Goal: Task Accomplishment & Management: Manage account settings

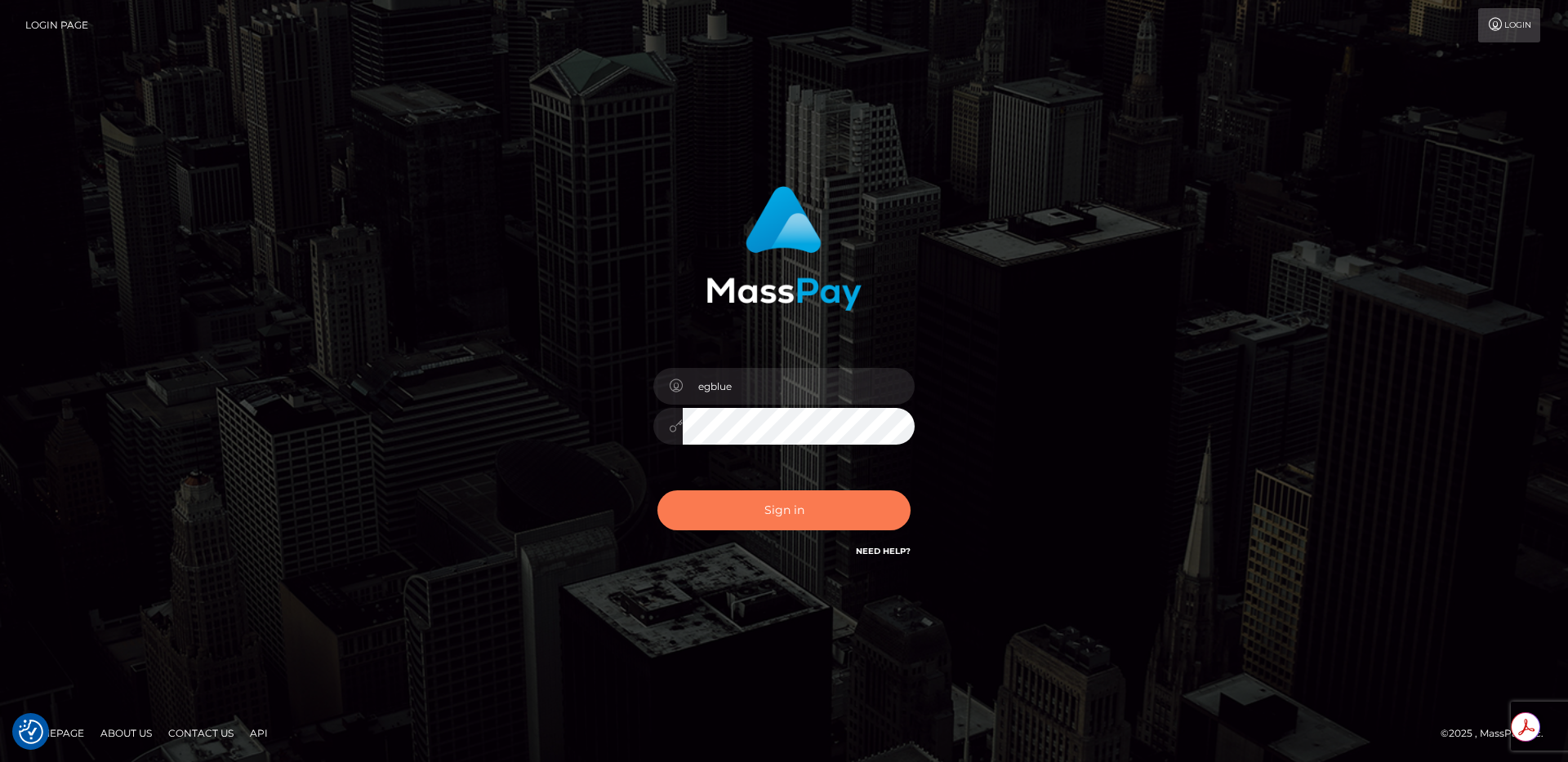
click at [850, 494] on button "Sign in" at bounding box center [784, 510] width 253 height 40
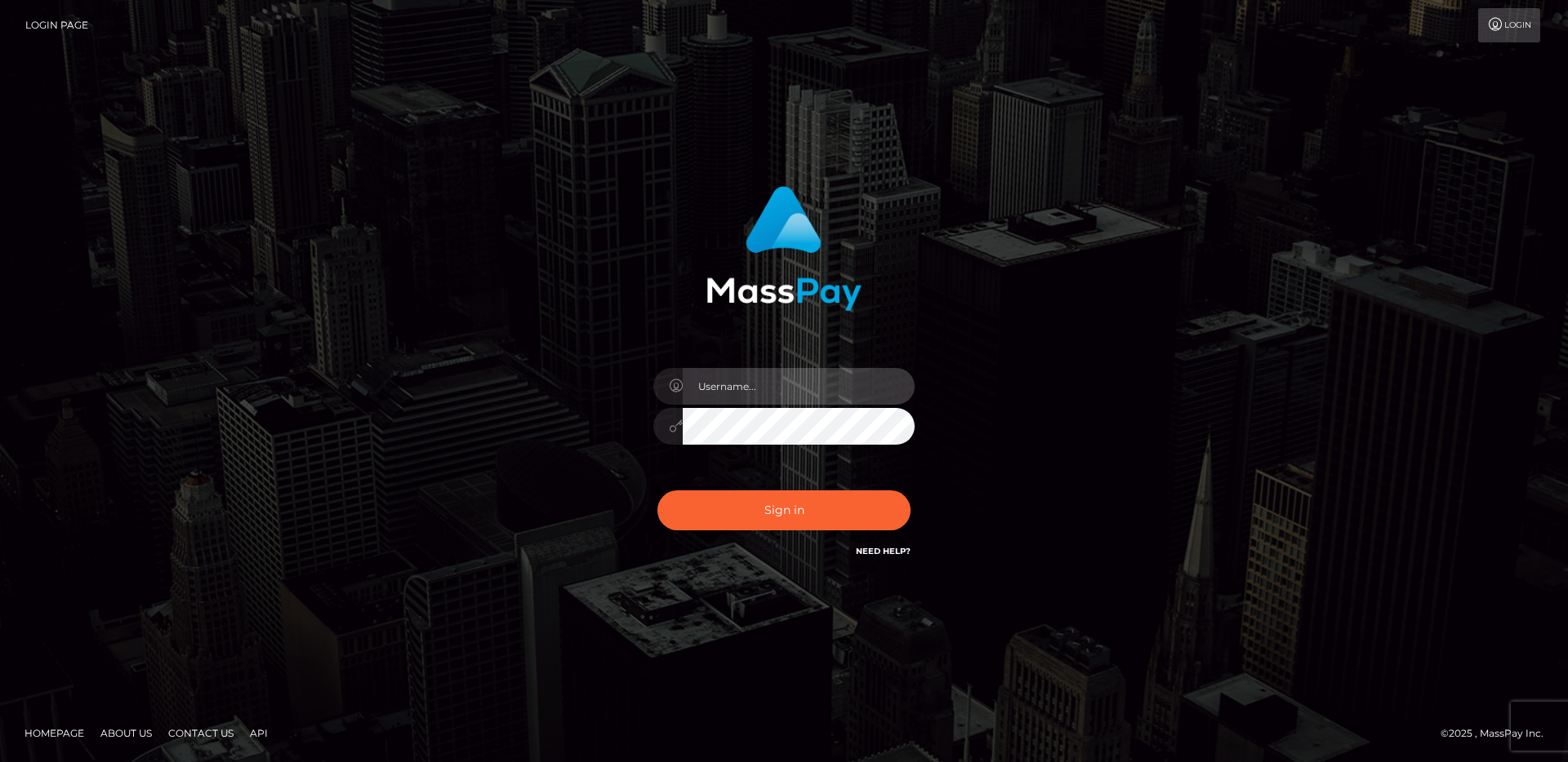
type input "egblue"
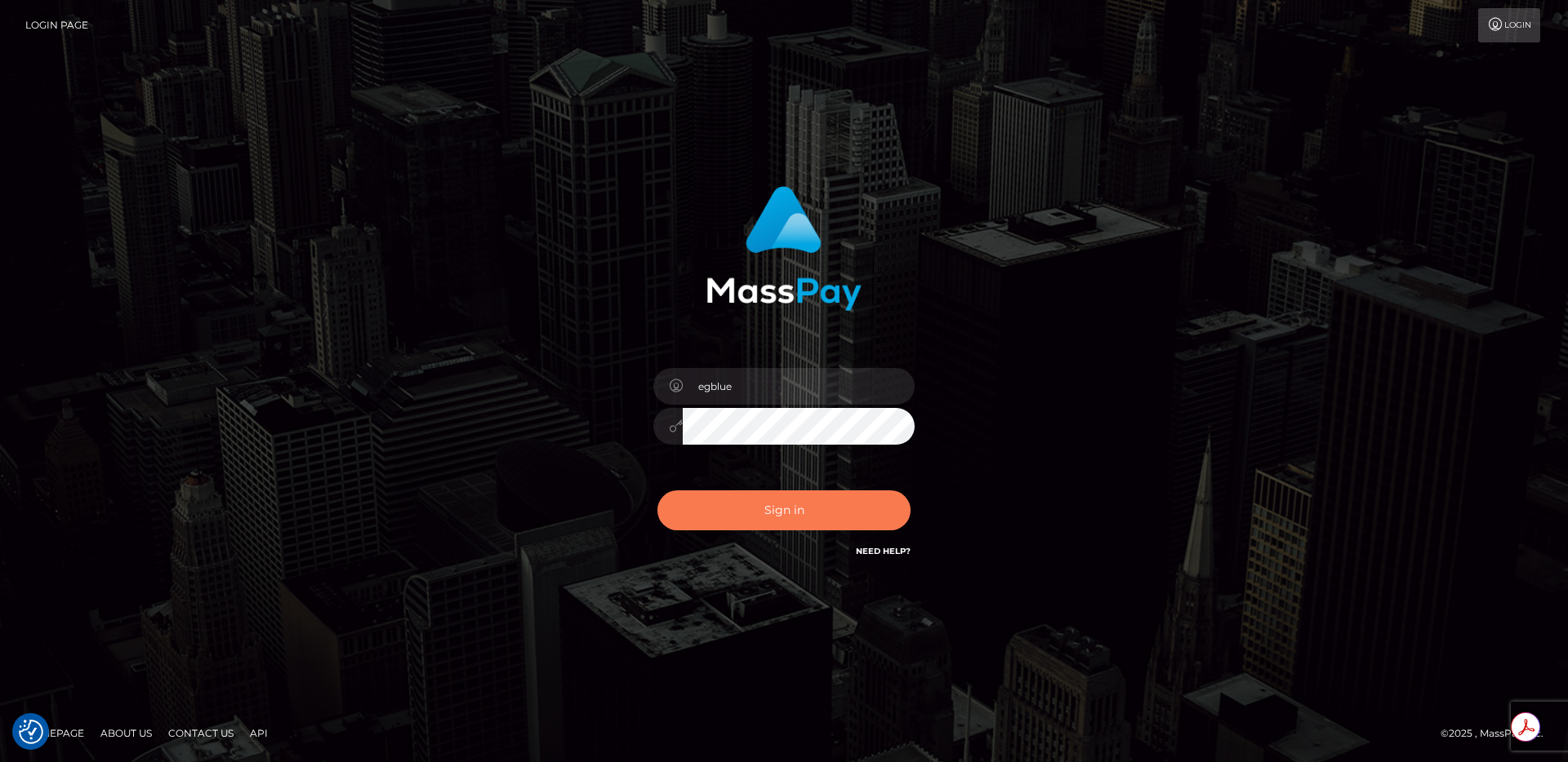
click at [796, 514] on button "Sign in" at bounding box center [784, 510] width 253 height 40
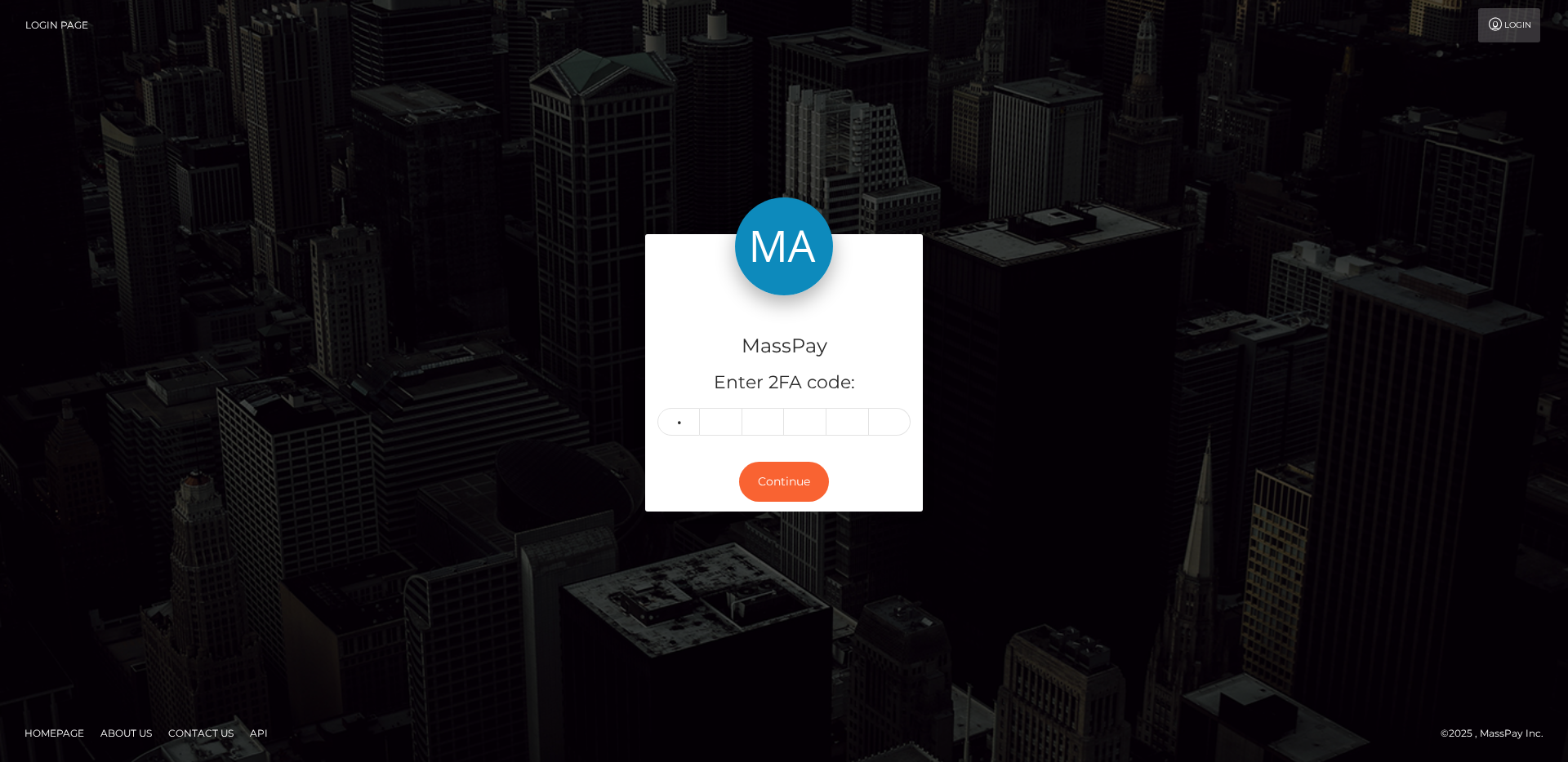
type input "6"
type input "9"
type input "8"
type input "4"
type input "3"
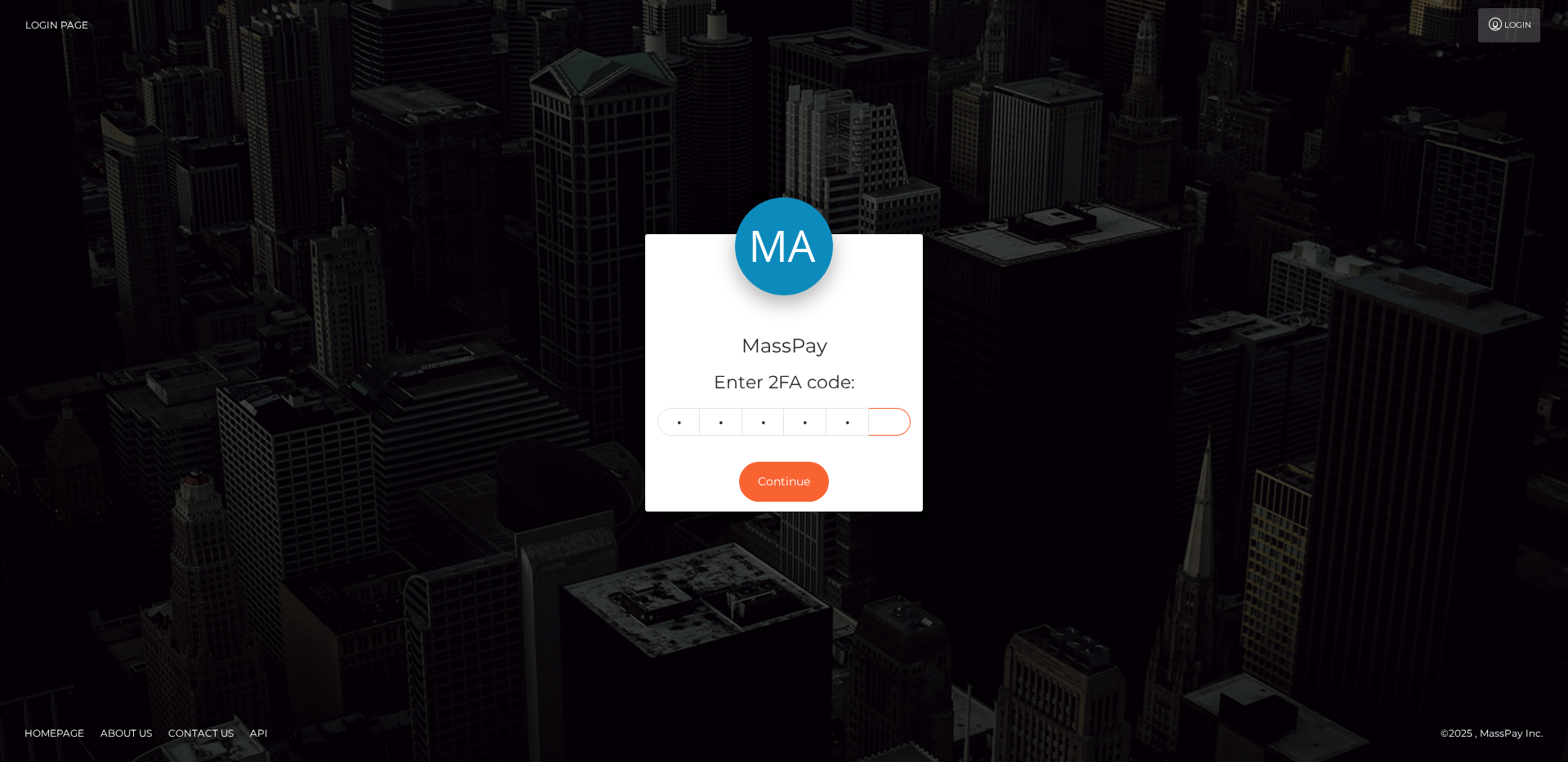
type input "8"
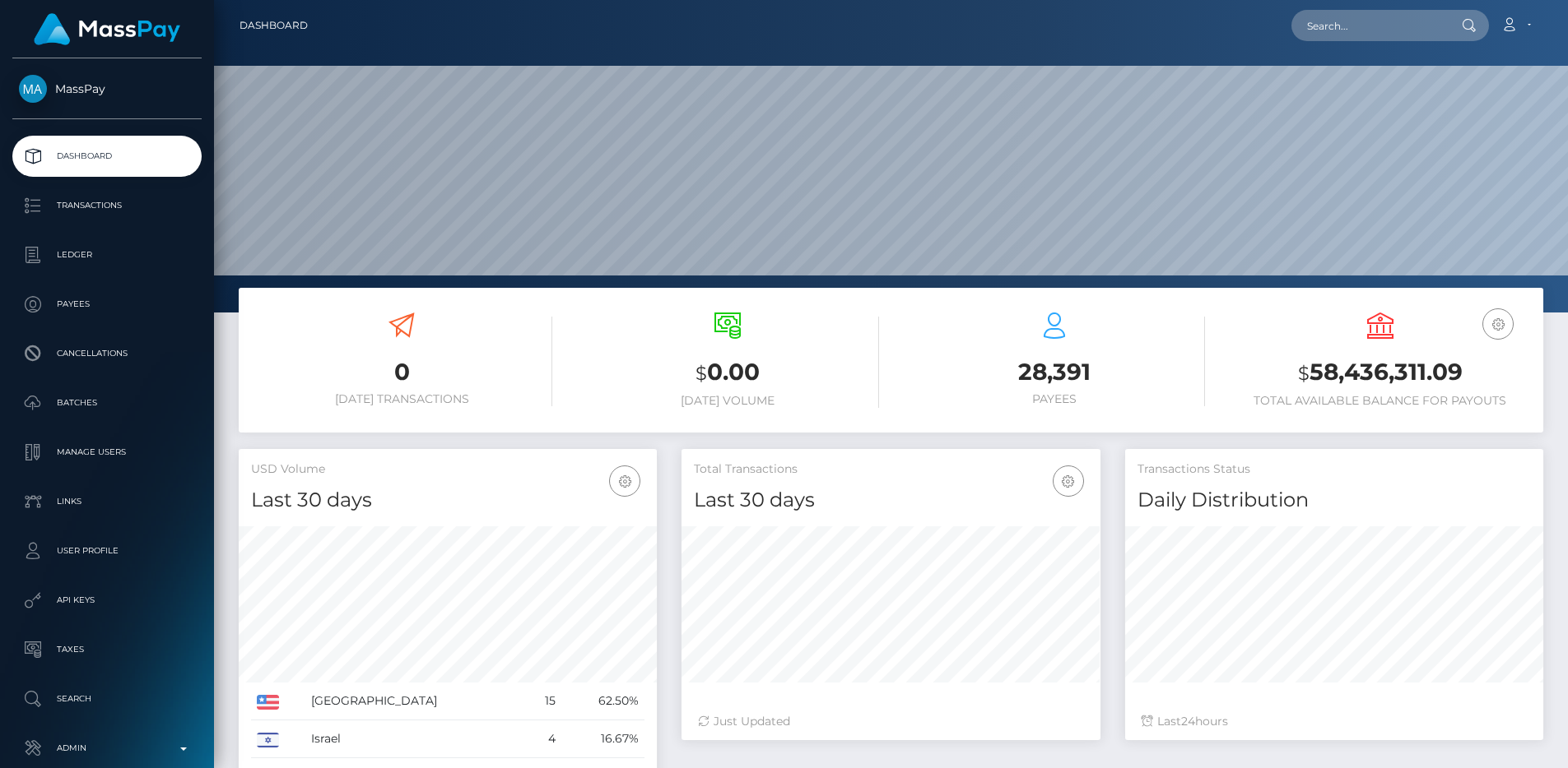
scroll to position [292, 419]
click at [1341, 36] on input "text" at bounding box center [1368, 26] width 154 height 32
paste input "text"
drag, startPoint x: 1371, startPoint y: 27, endPoint x: 1218, endPoint y: 14, distance: 153.6
click at [1218, 14] on div "Loading... Loading... Account Edit Profile Logout" at bounding box center [931, 25] width 1221 height 34
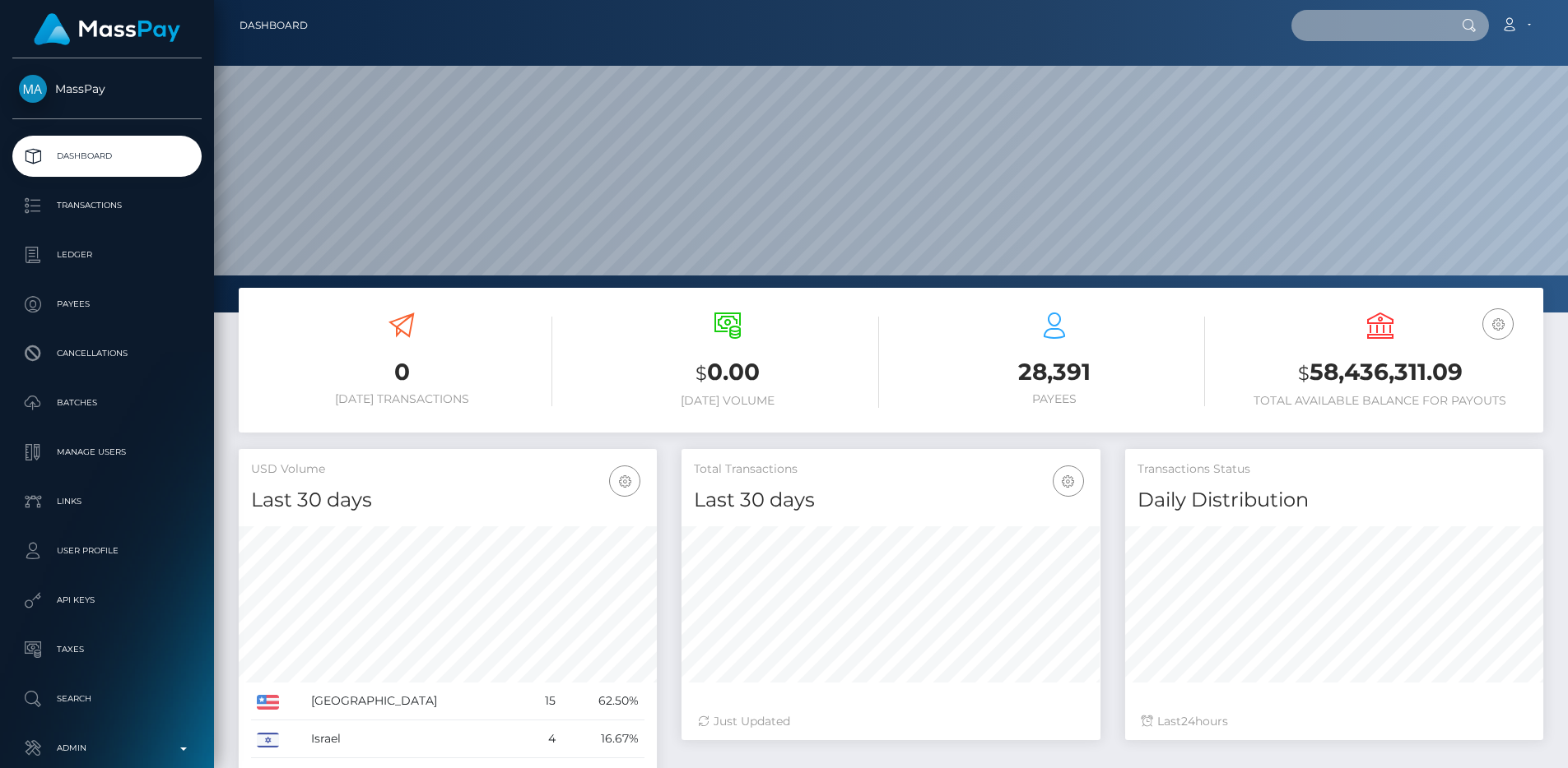
paste input "316456"
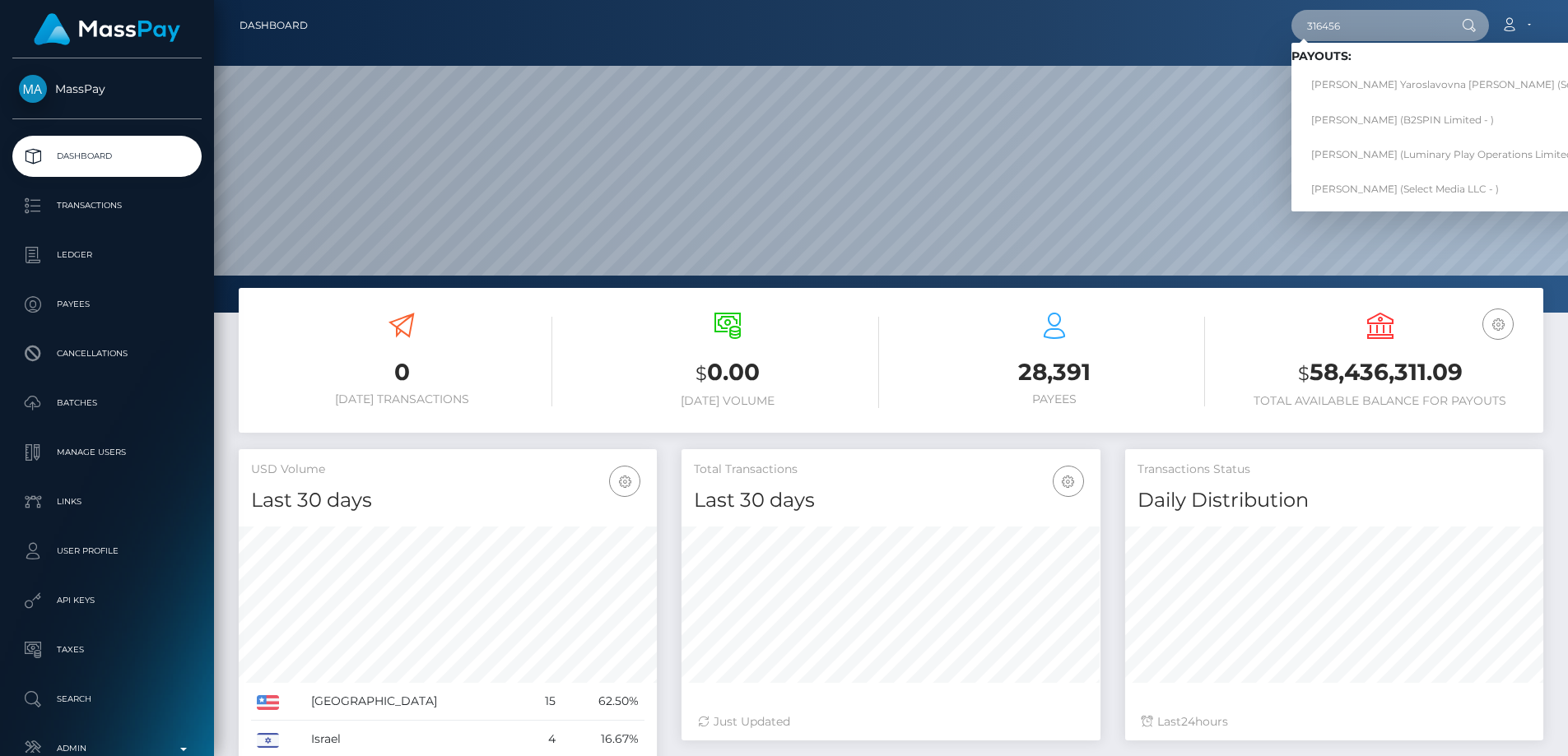
type input "316456"
click at [83, 748] on p "Admin" at bounding box center [106, 749] width 176 height 25
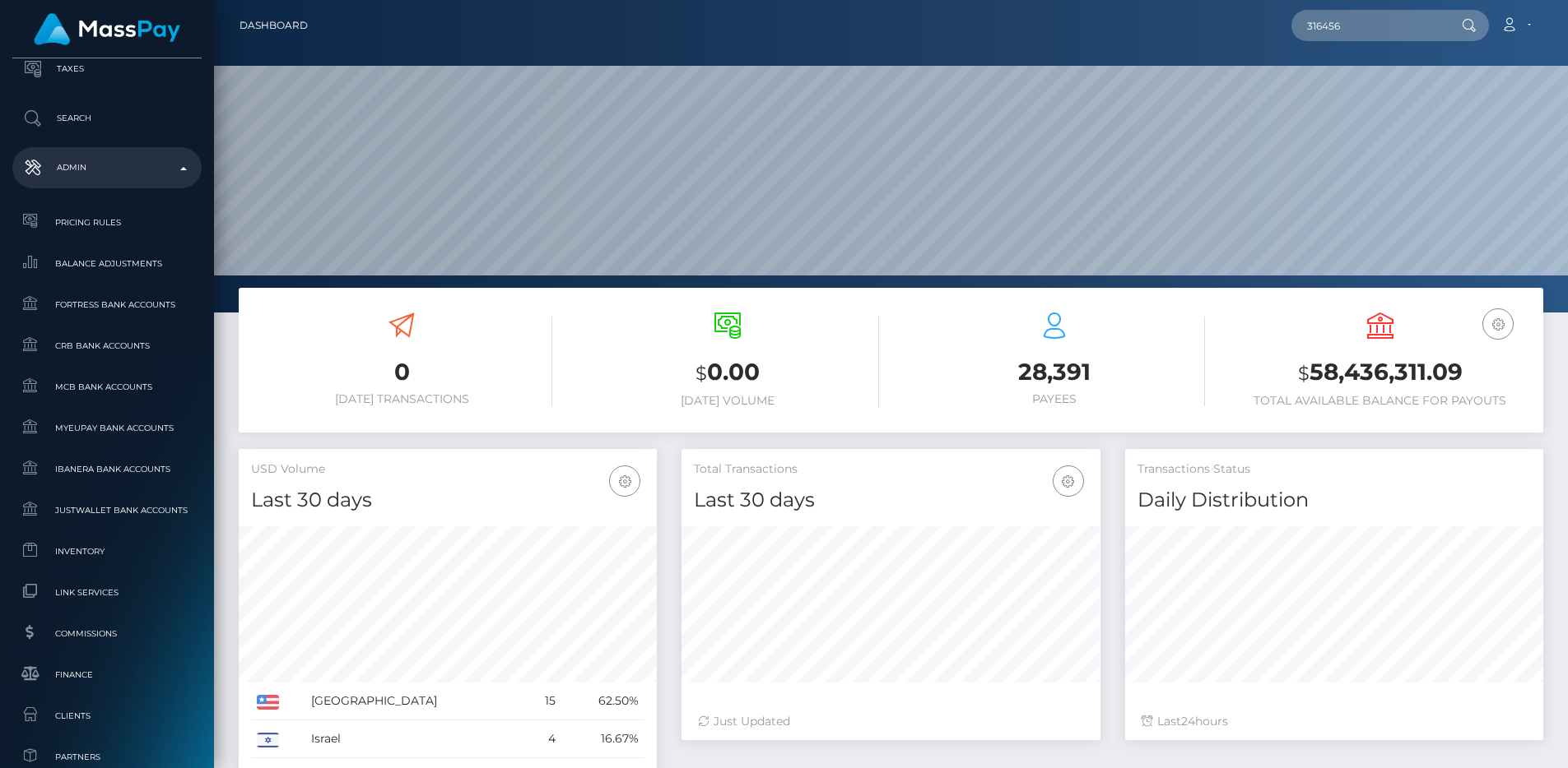
scroll to position [915, 0]
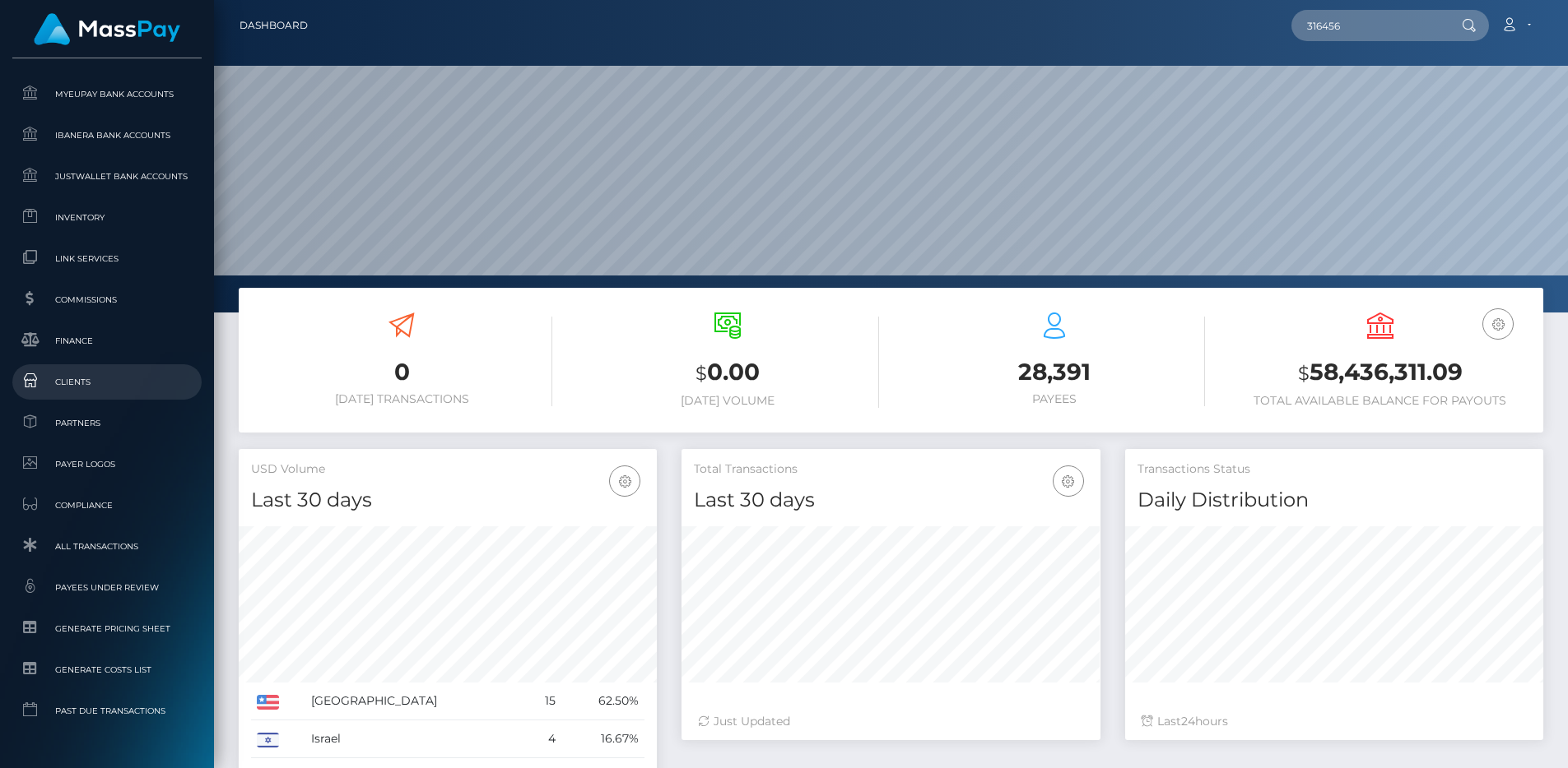
click at [104, 394] on link "Clients" at bounding box center [107, 382] width 190 height 35
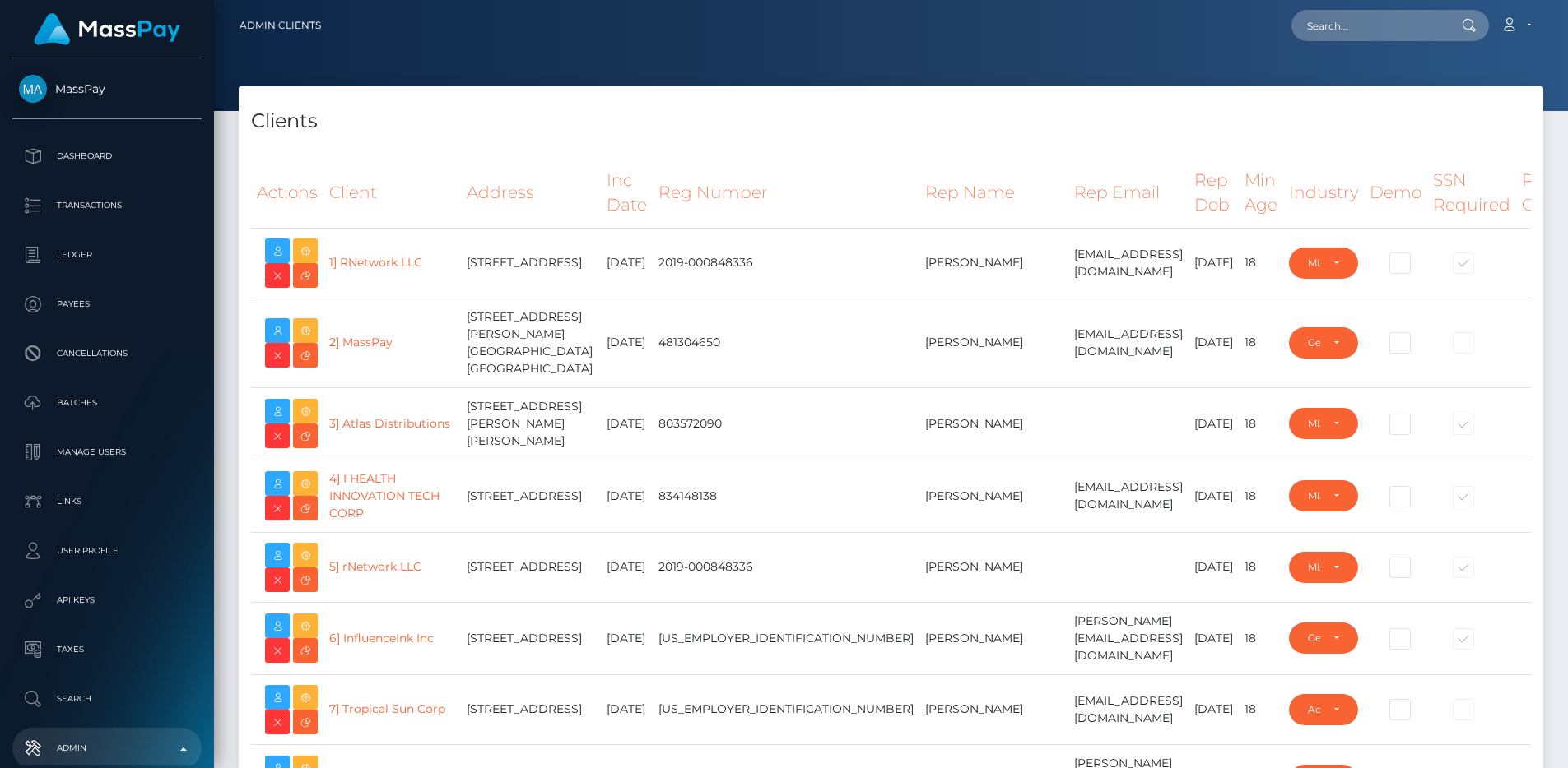
select select "223"
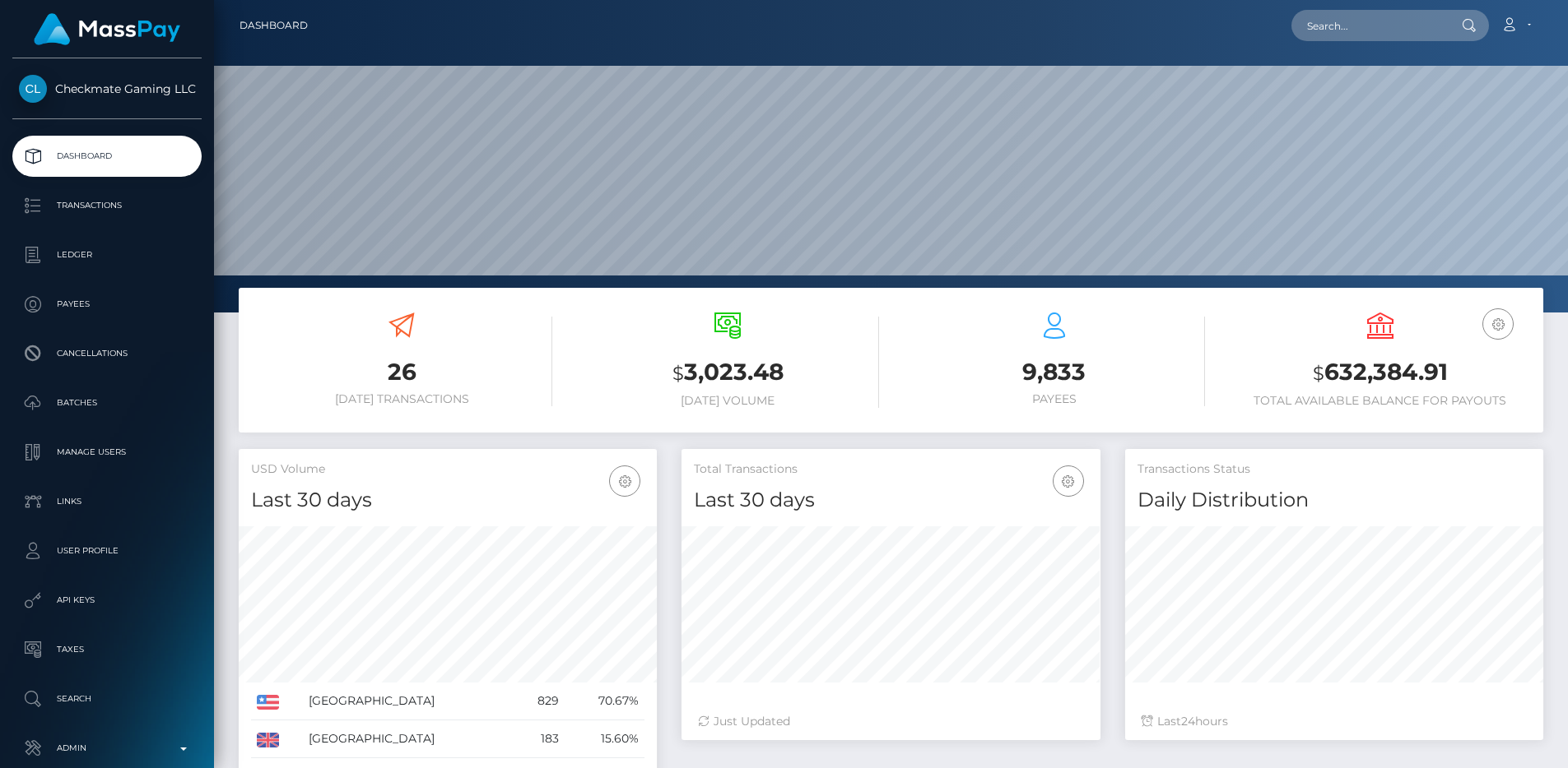
scroll to position [292, 419]
click at [592, 373] on h3 "$ 3,023.48" at bounding box center [727, 373] width 301 height 33
click at [120, 209] on p "Transactions" at bounding box center [106, 205] width 176 height 25
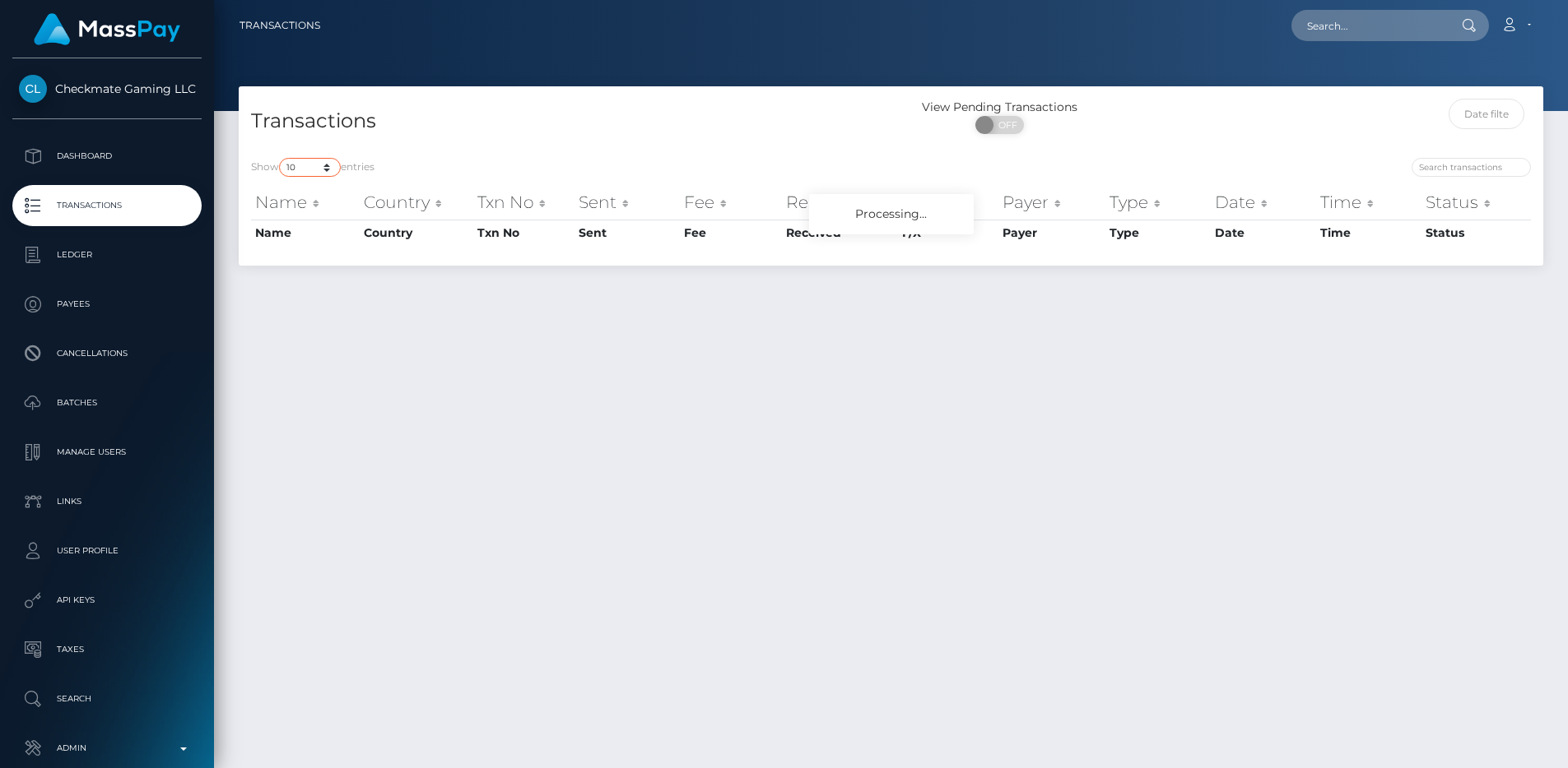
click at [303, 162] on select "10 25 50 100 250 500 1,000 3,500 All" at bounding box center [310, 167] width 61 height 19
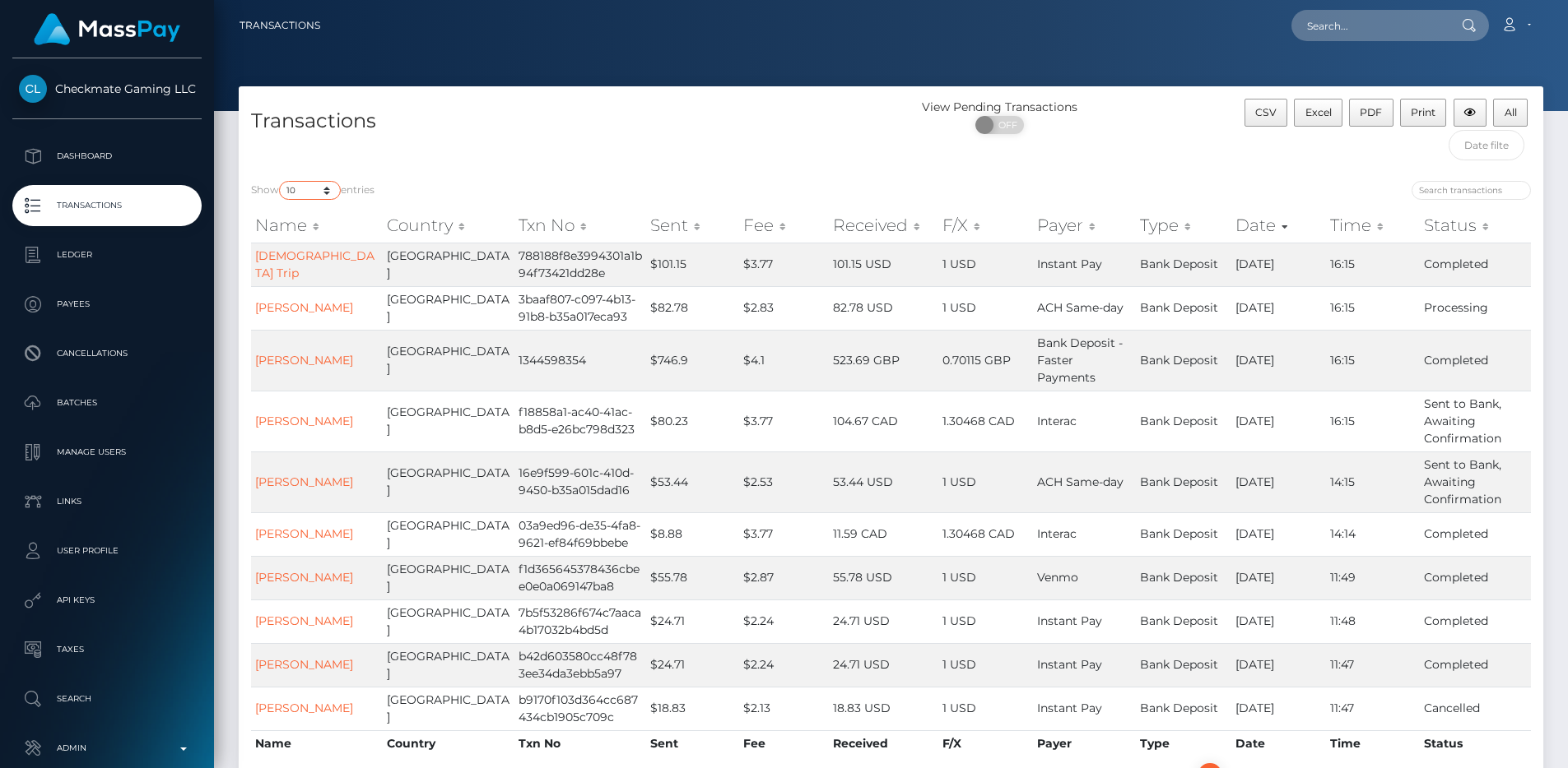
select select "250"
click at [281, 181] on select "10 25 50 100 250 500 1,000 3,500 All" at bounding box center [310, 191] width 61 height 19
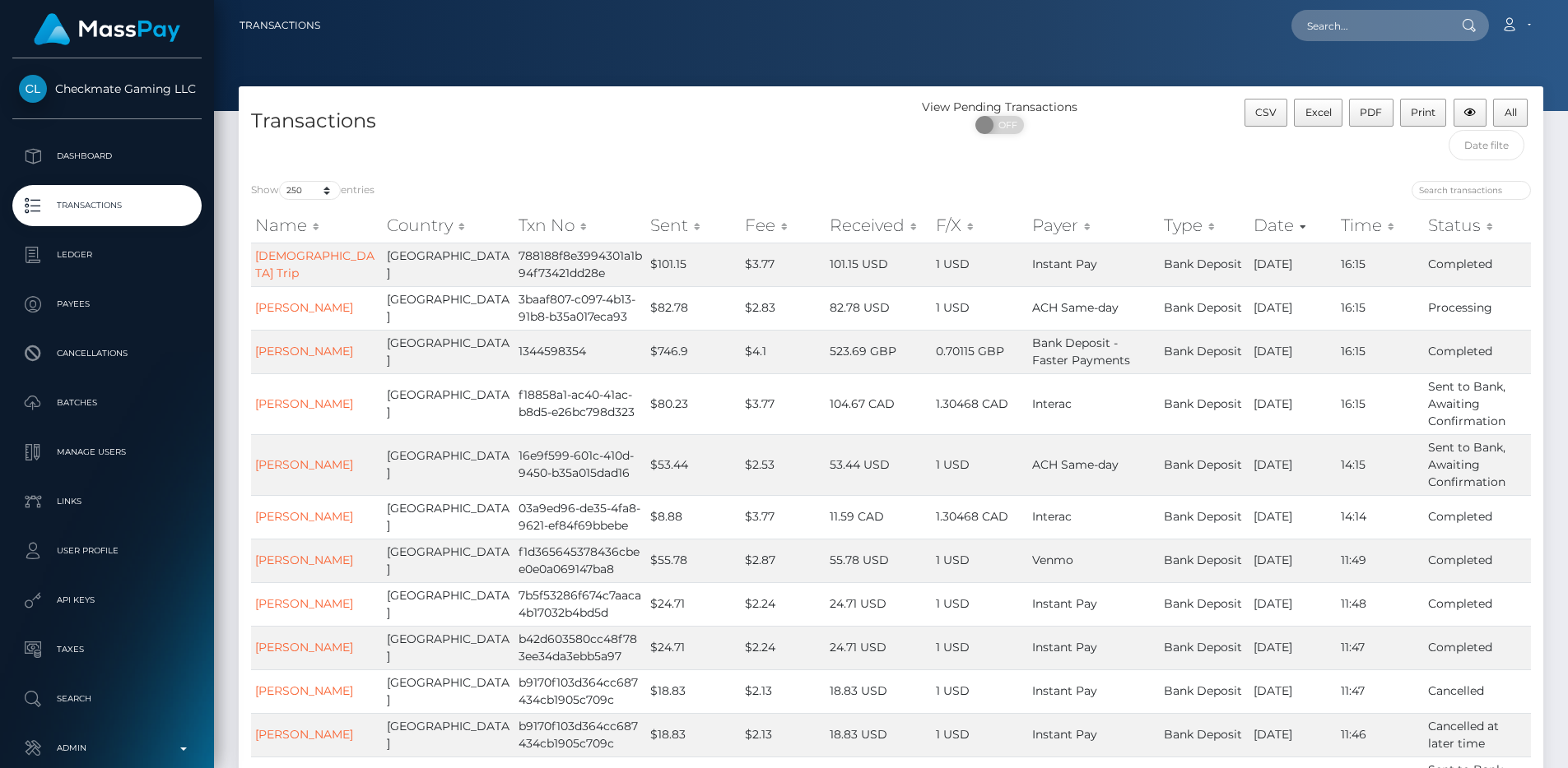
click at [706, 118] on h4 "Transactions" at bounding box center [565, 121] width 628 height 29
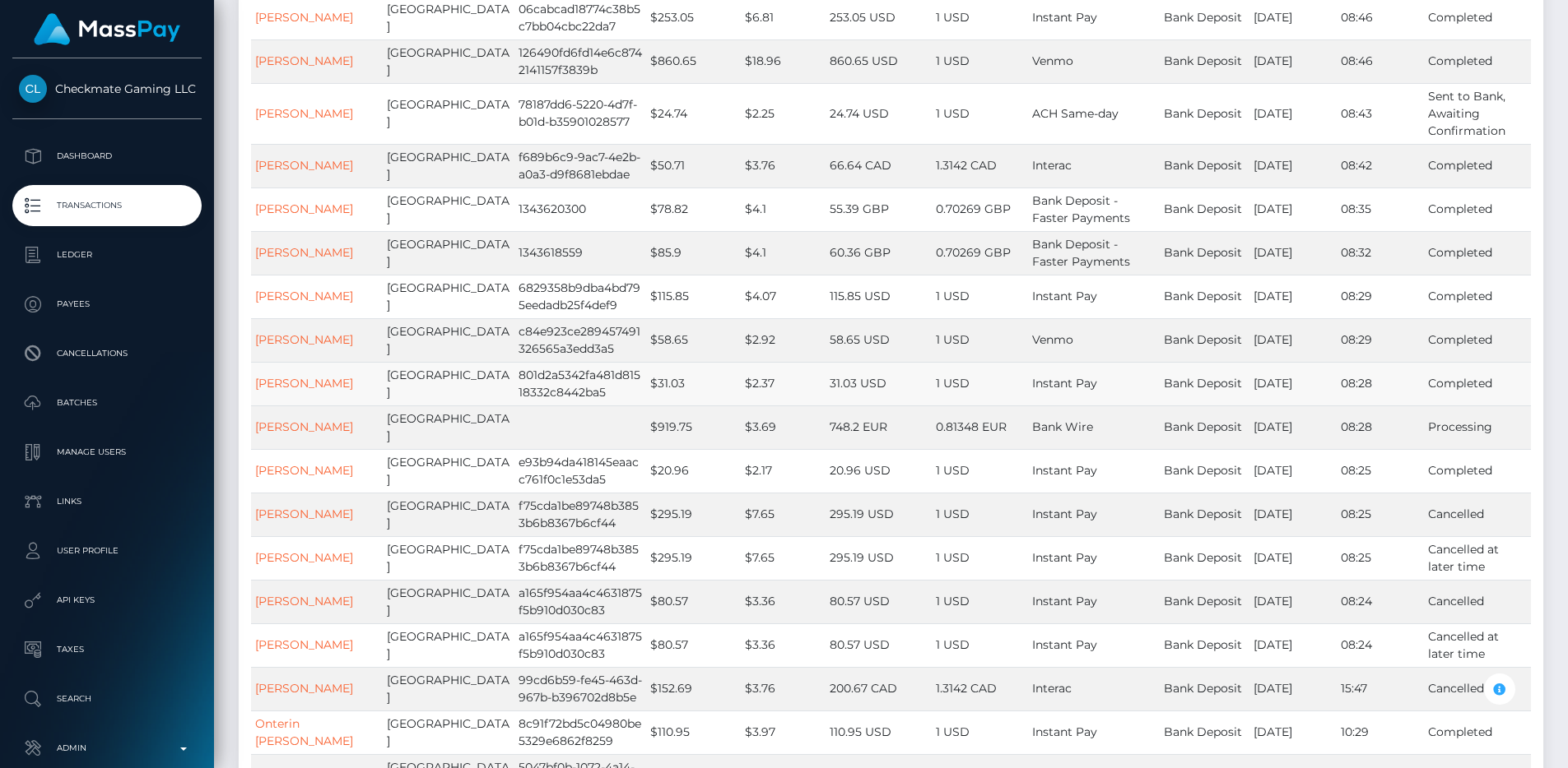
click at [440, 362] on td "United States" at bounding box center [448, 383] width 132 height 44
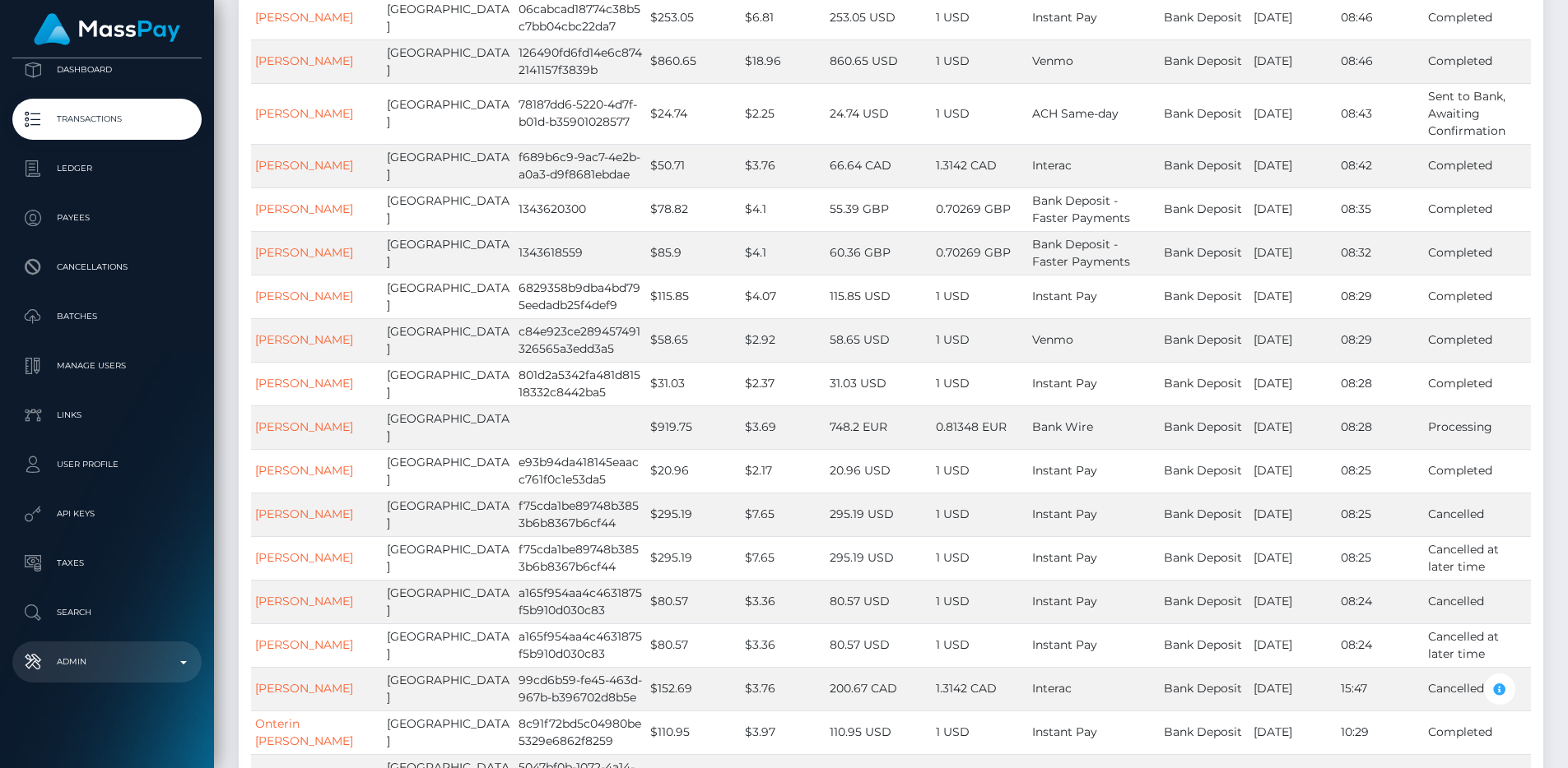
click at [94, 662] on p "Admin" at bounding box center [106, 662] width 176 height 25
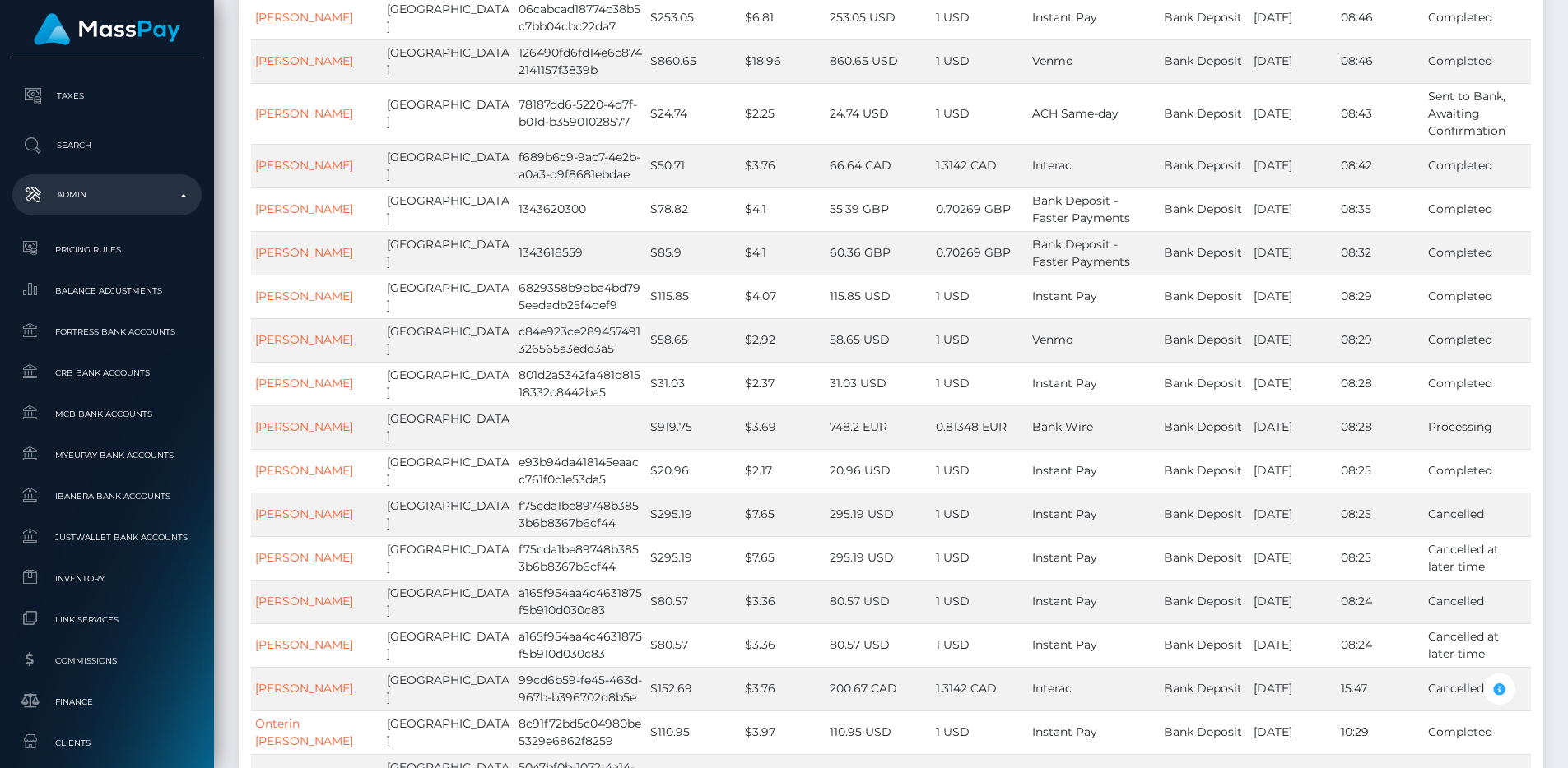
scroll to position [824, 0]
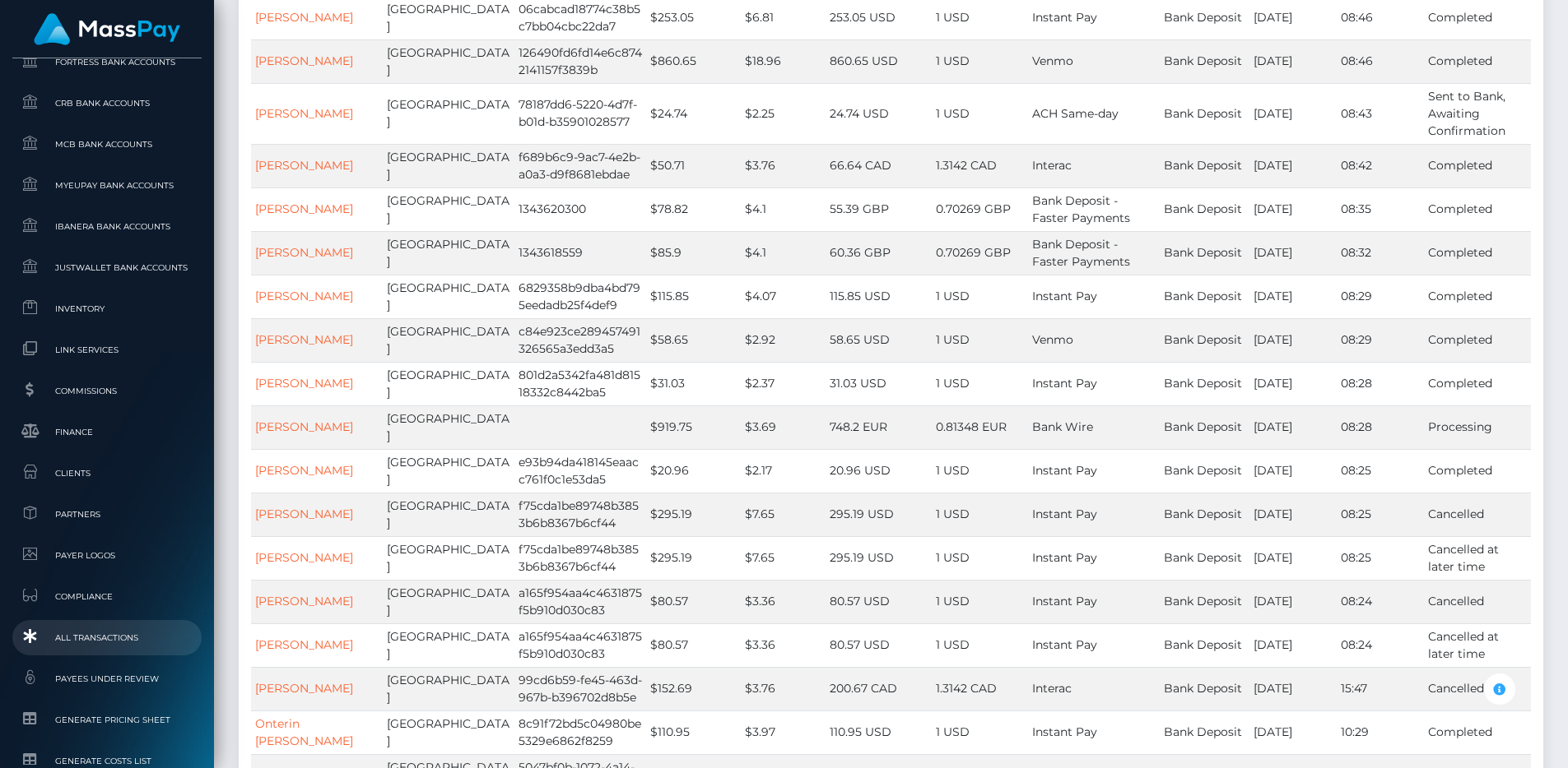
click at [90, 625] on link "All Transactions" at bounding box center [107, 638] width 190 height 35
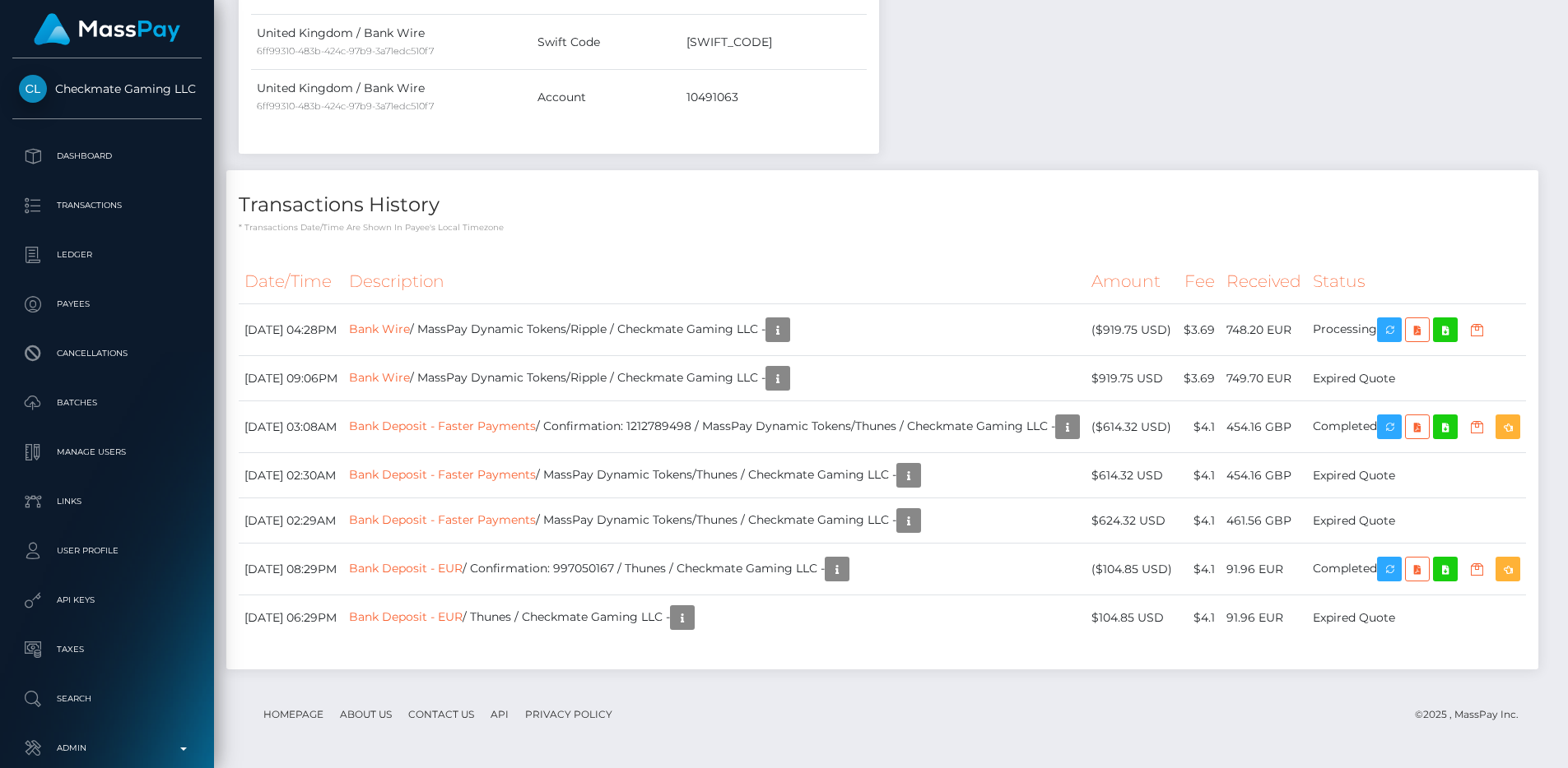
scroll to position [197, 419]
click at [984, 175] on div "Transactions History * Transactions date/time are shown in payee's local timezo…" at bounding box center [882, 419] width 1312 height 499
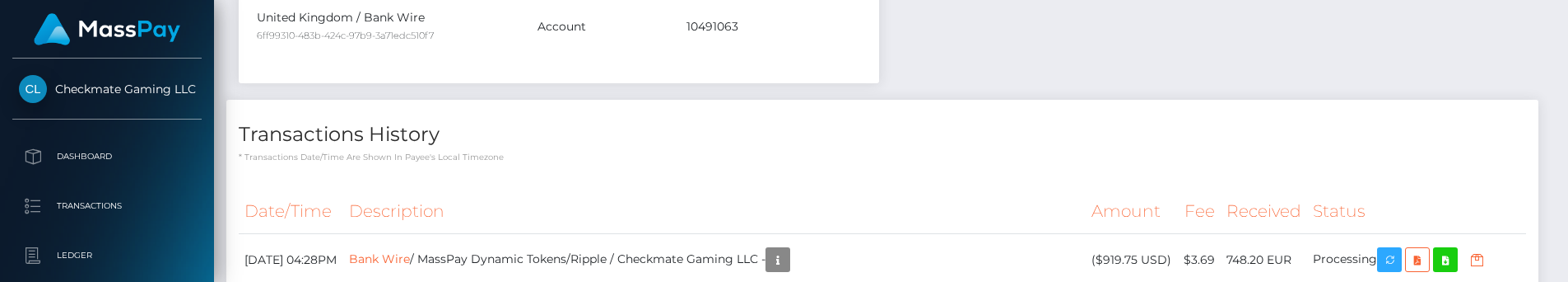
scroll to position [1265, 0]
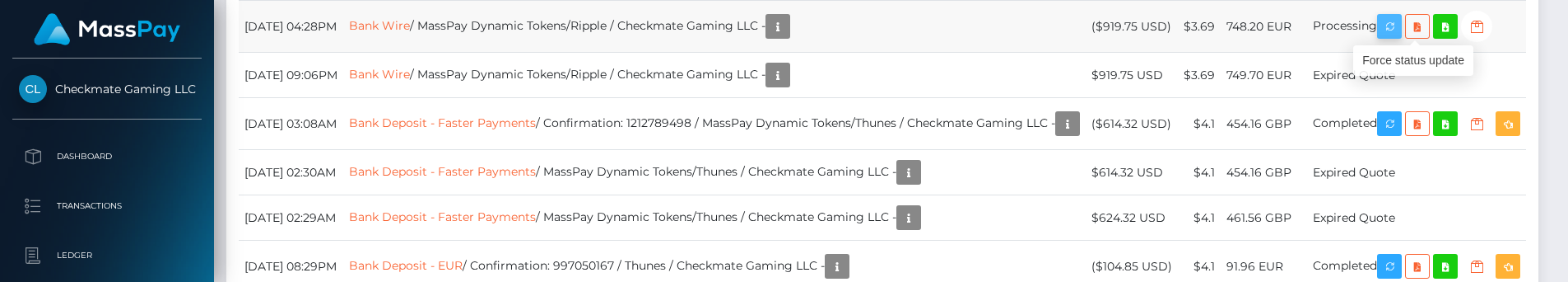
click at [1399, 21] on icon "button" at bounding box center [1389, 27] width 20 height 20
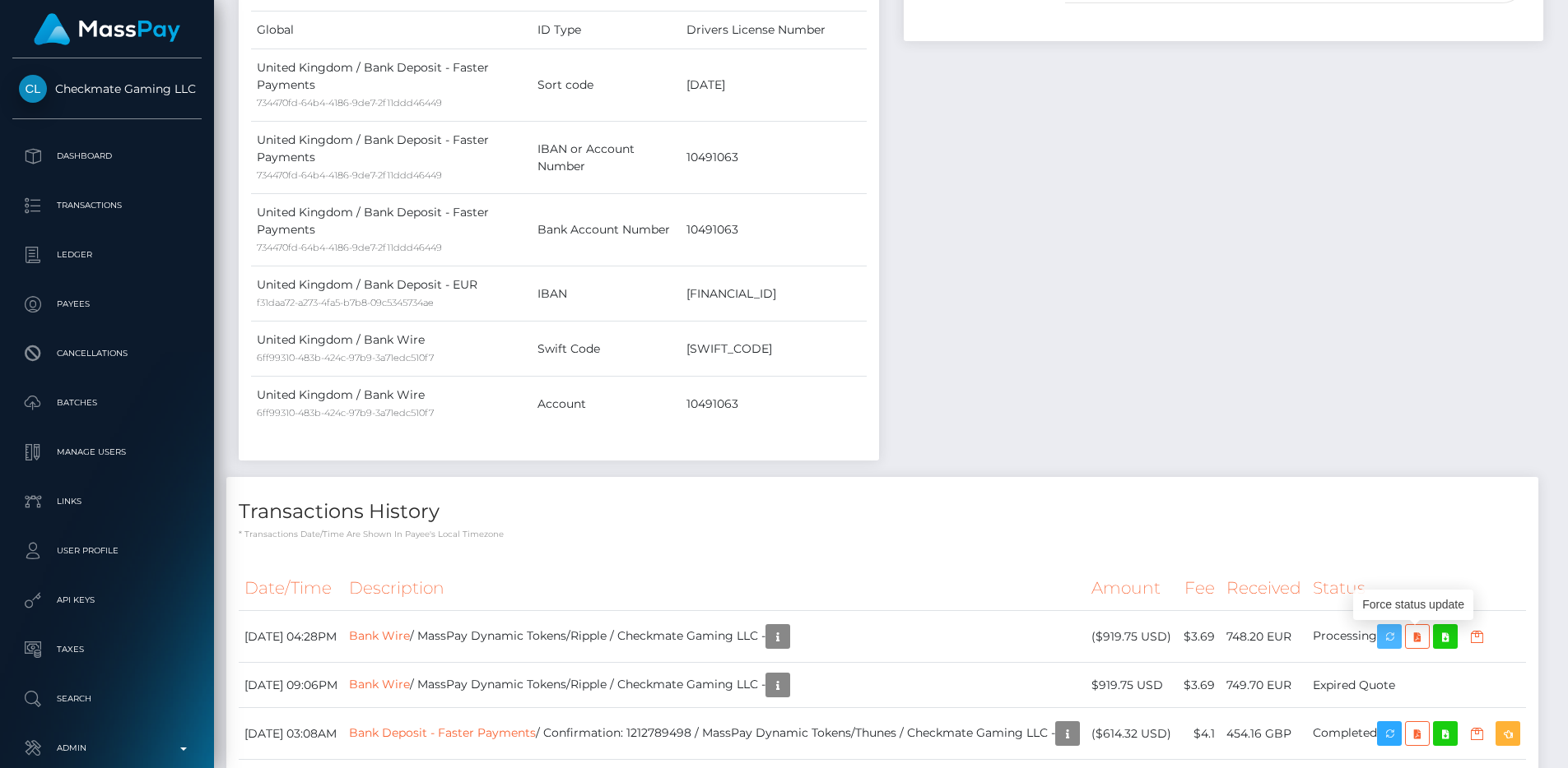
scroll to position [0, 0]
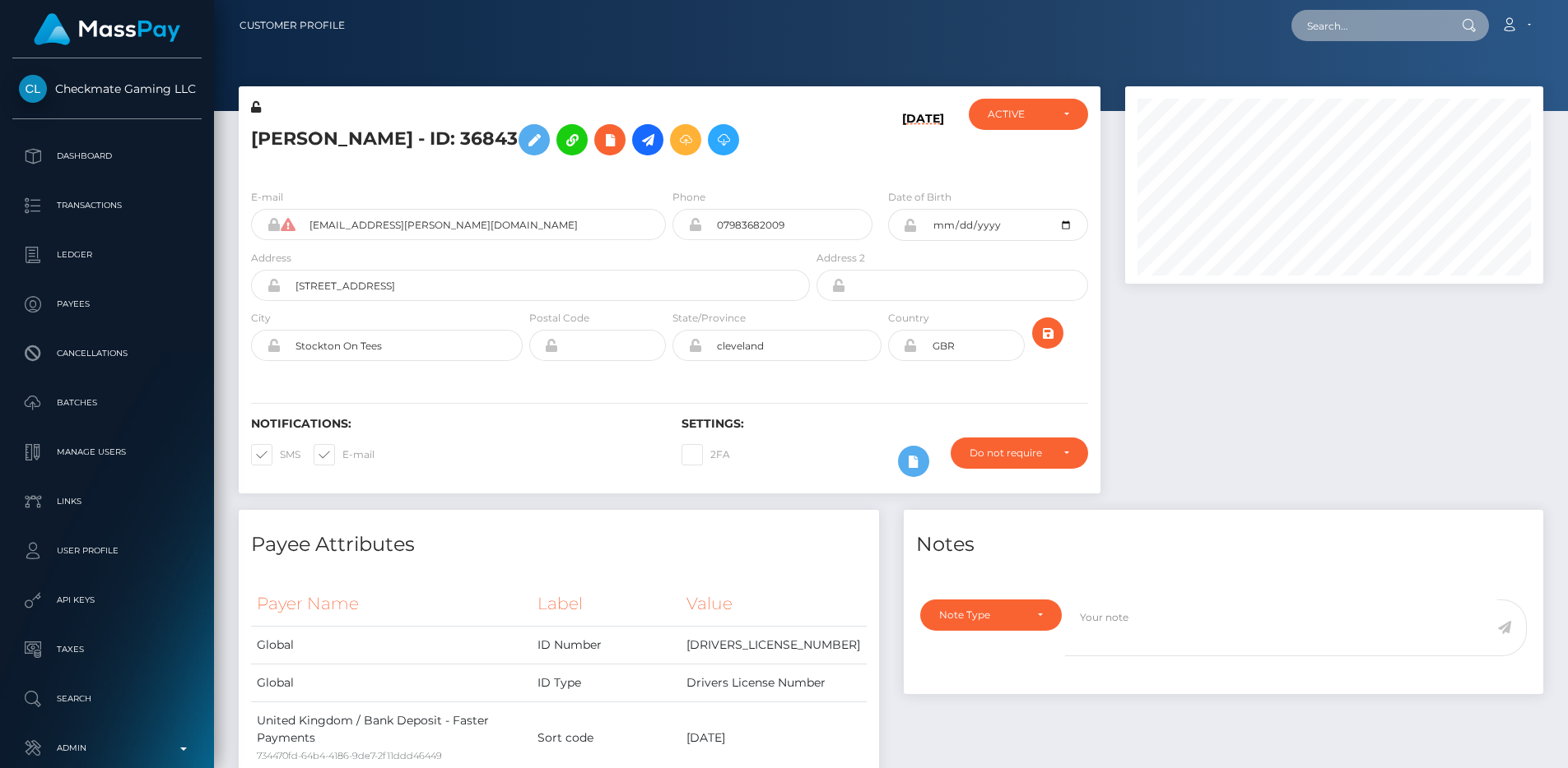
click at [1399, 29] on input "text" at bounding box center [1368, 26] width 154 height 32
paste input "926d71dc-7479-40e7-974a-f02008789d41"
drag, startPoint x: 1373, startPoint y: 27, endPoint x: 1044, endPoint y: 15, distance: 329.2
click at [1044, 15] on div "926d71dc-7479-40e7-974a-f02008789d41 Loading... Loading... Account Edit Profile…" at bounding box center [950, 25] width 1184 height 34
type input "926d71dc-7479-40e7-974a-f02008789d41"
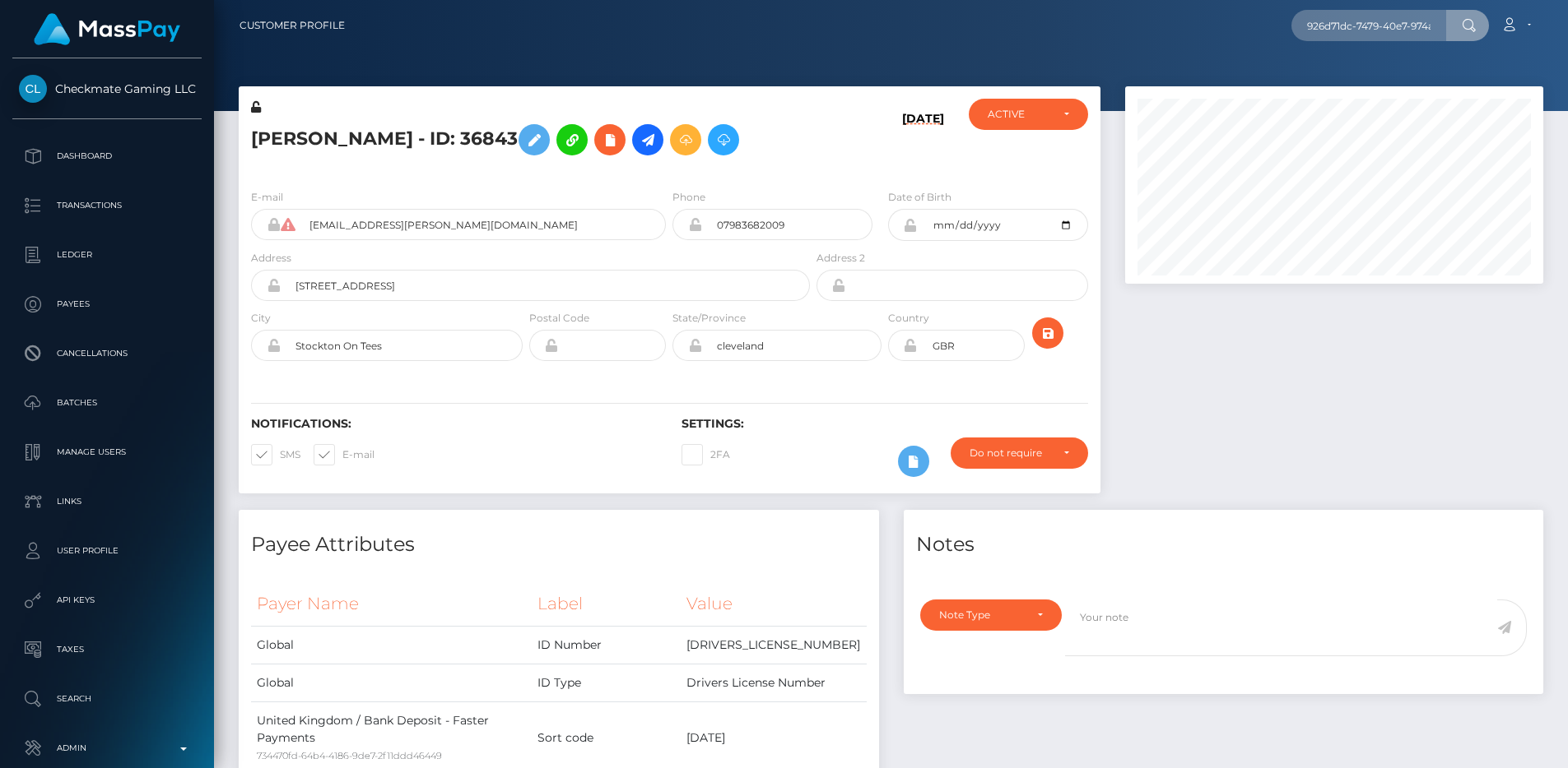
click at [1028, 32] on div "926d71dc-7479-40e7-974a-f02008789d41 Loading... Loading... Account Edit Profile…" at bounding box center [950, 25] width 1184 height 34
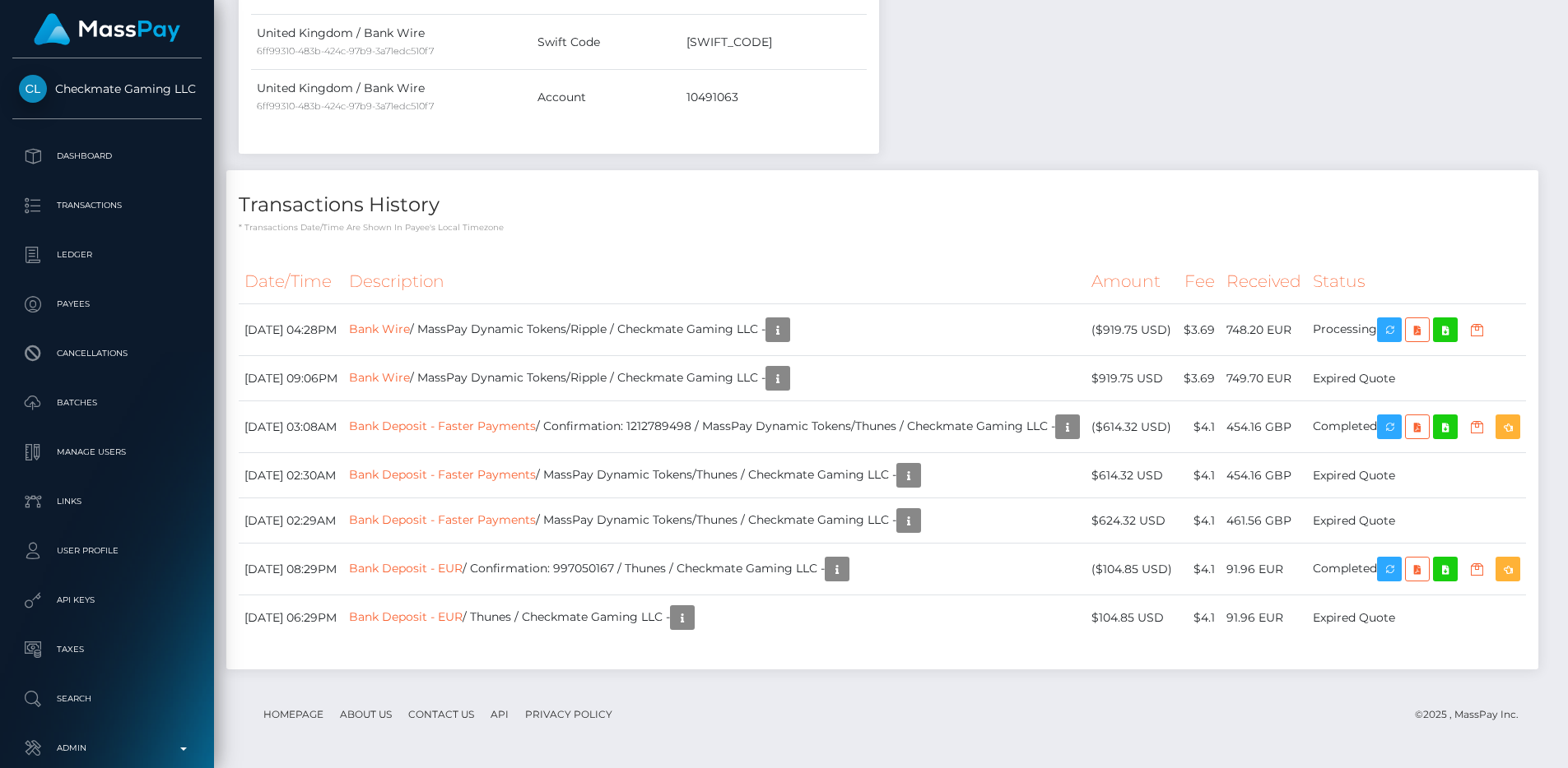
scroll to position [1001, 0]
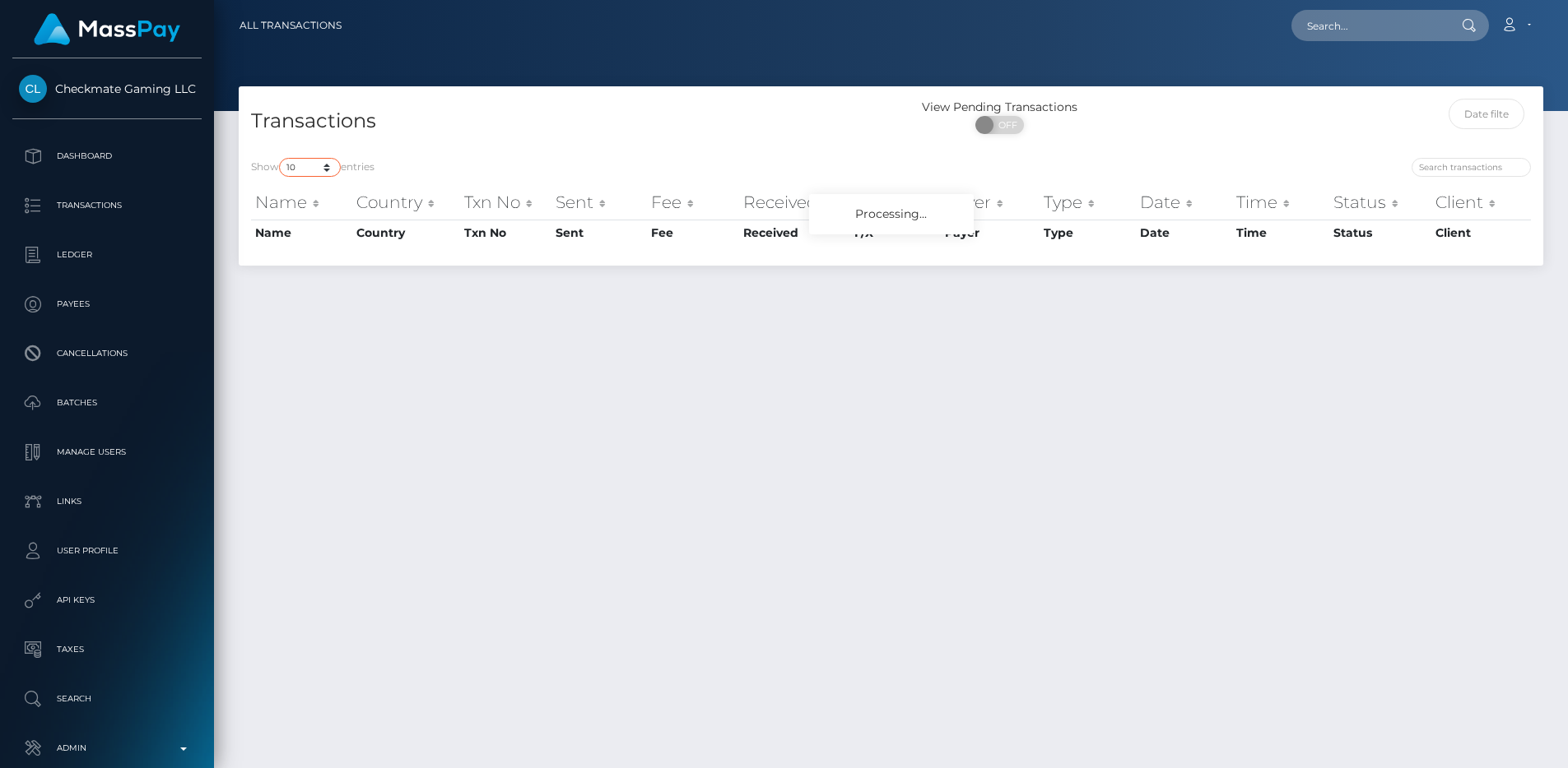
click at [303, 161] on select "10 25 50 100 250 500 1,000 3,500 All" at bounding box center [310, 167] width 61 height 19
select select "250"
click at [281, 158] on select "10 25 50 100 250 500 1,000 3,500 All" at bounding box center [310, 167] width 61 height 19
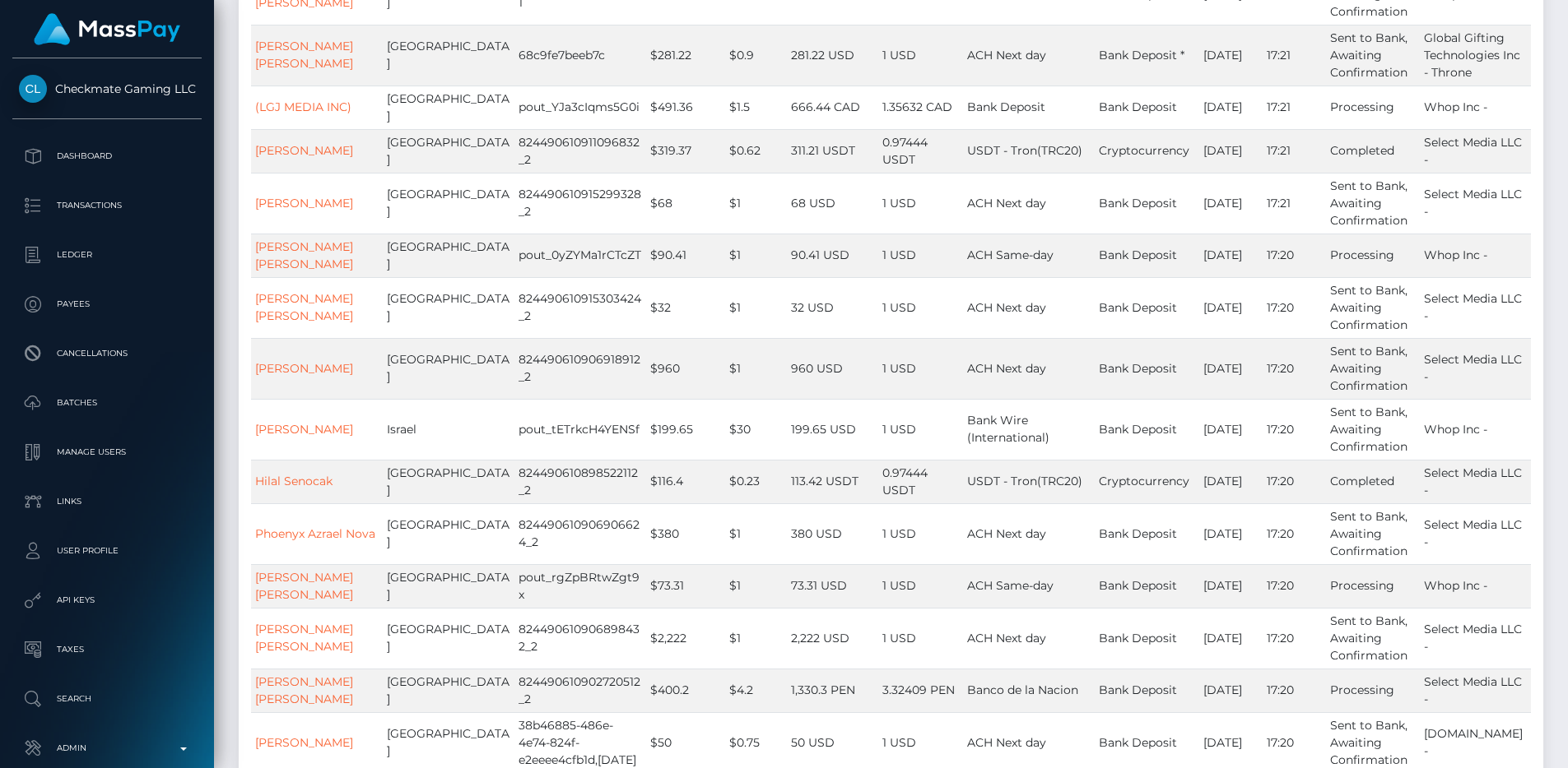
scroll to position [8071, 0]
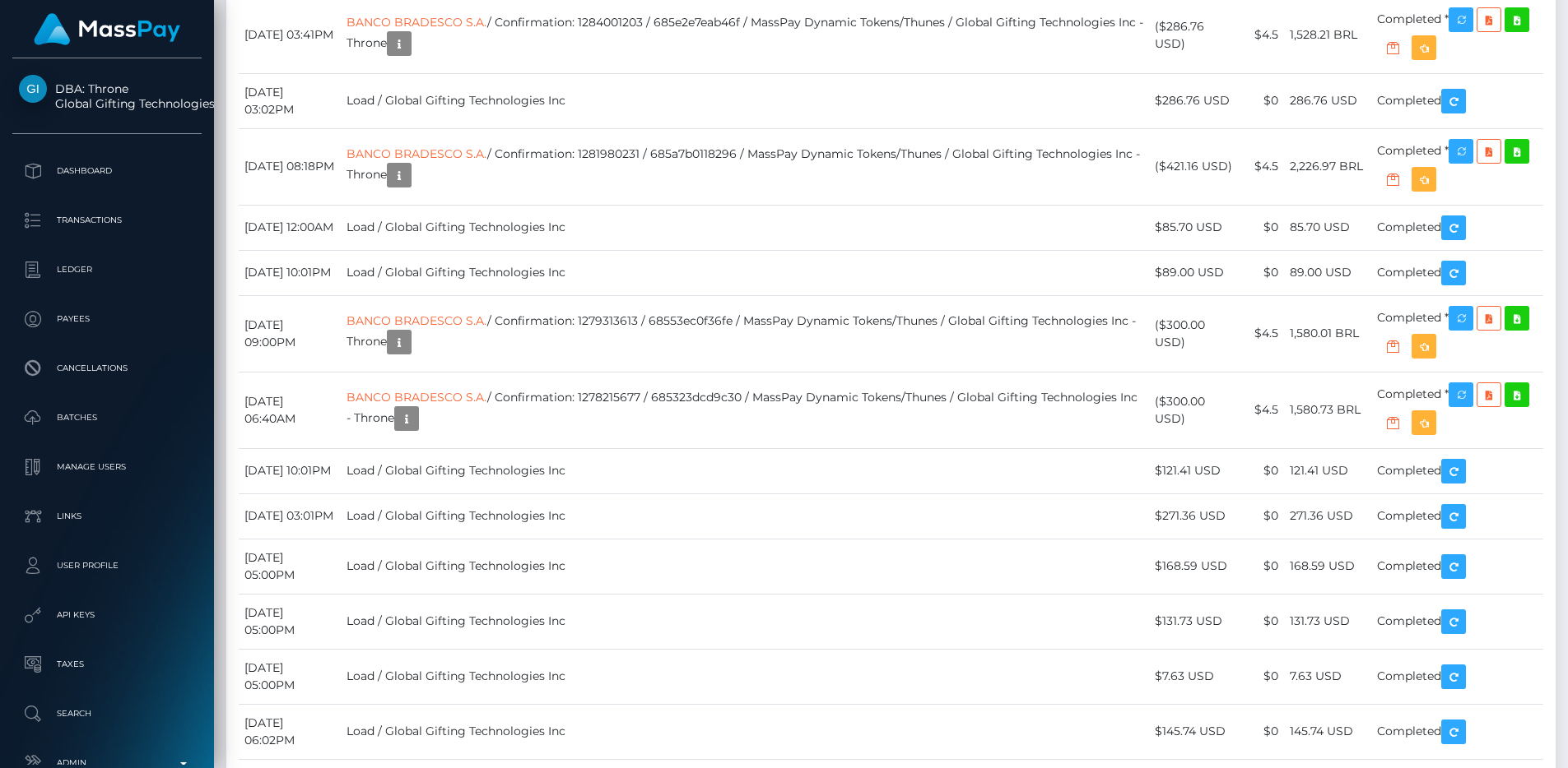
scroll to position [8341, 0]
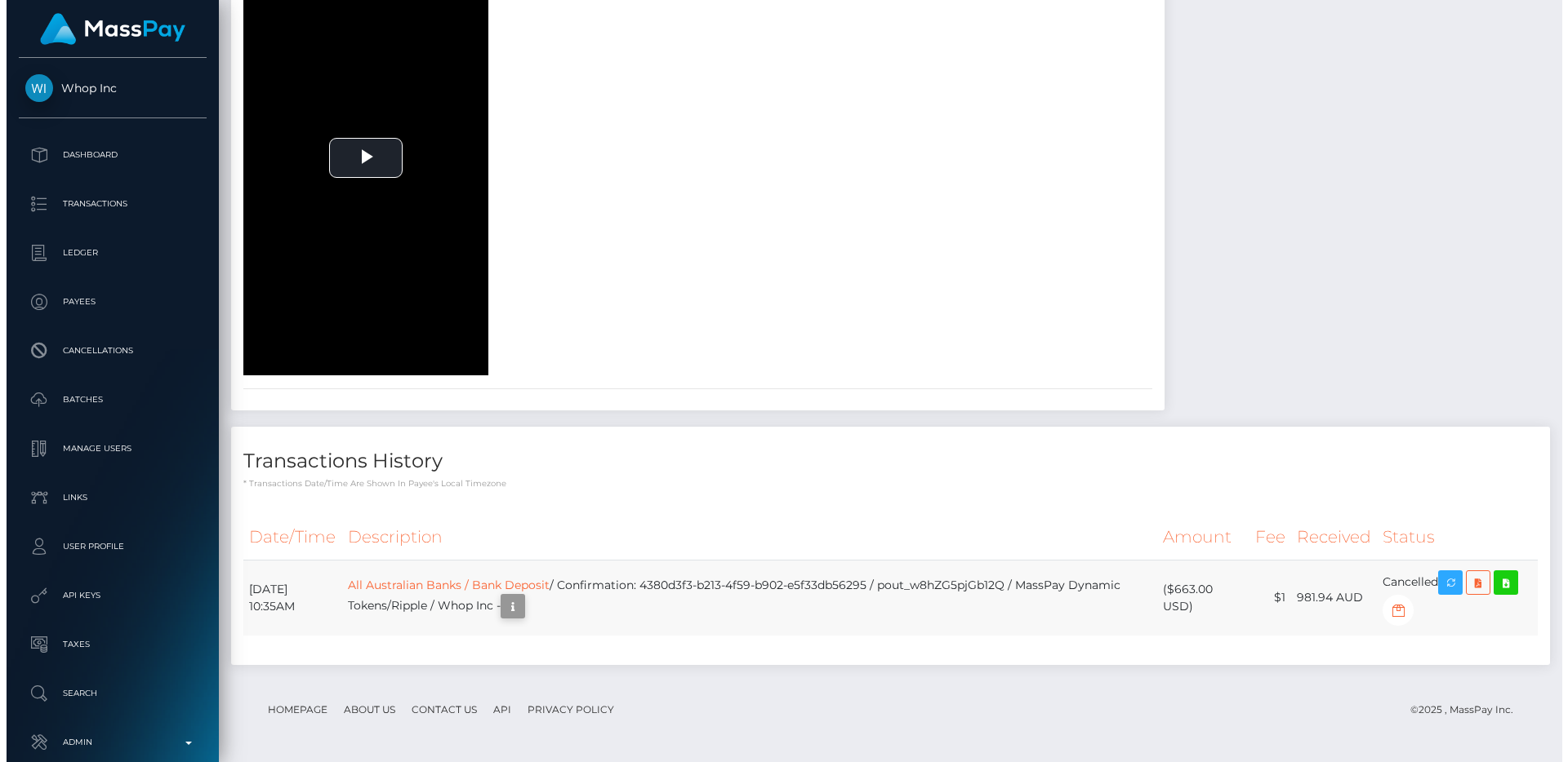
scroll to position [196, 415]
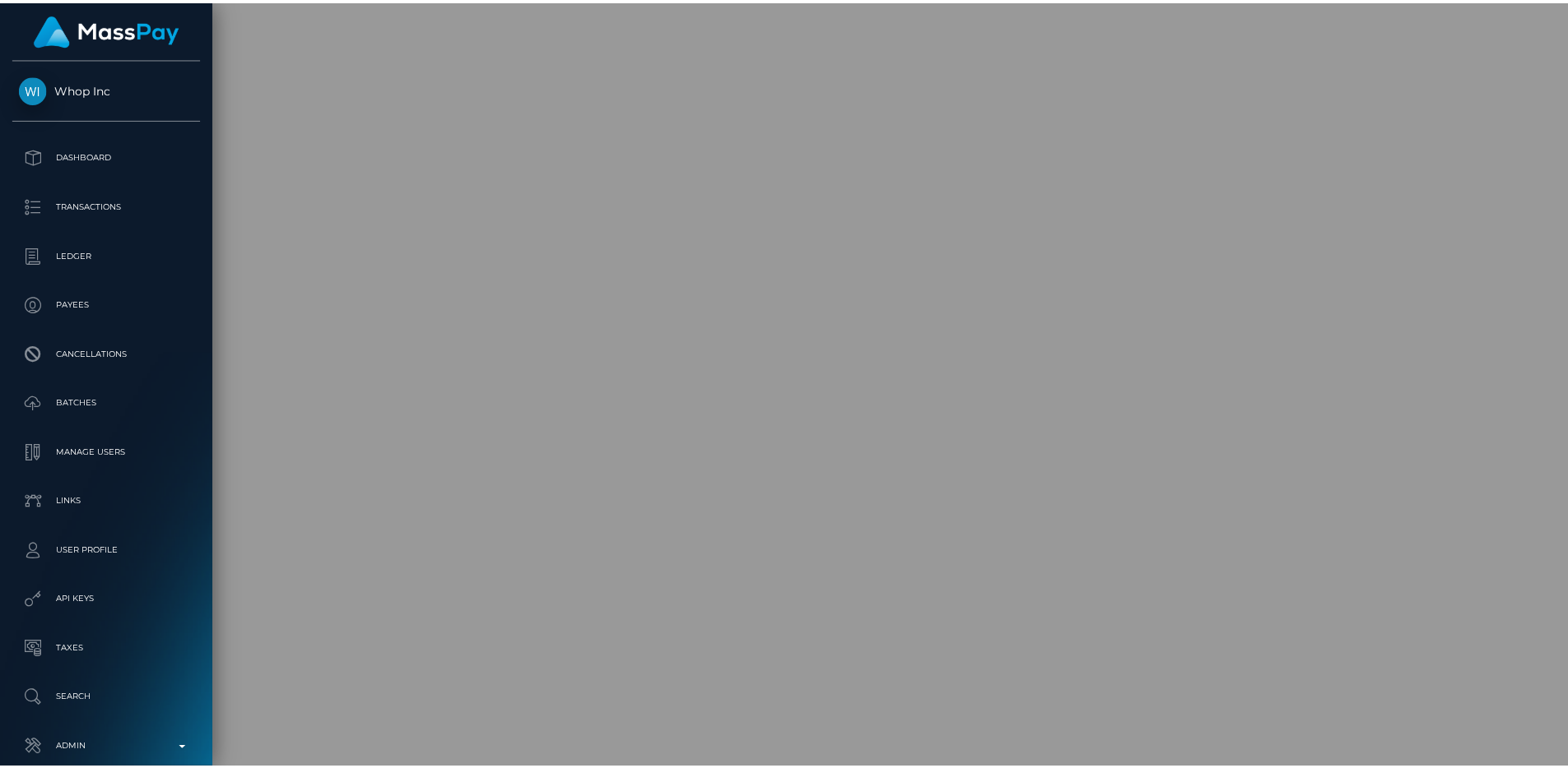
scroll to position [822568, 822551]
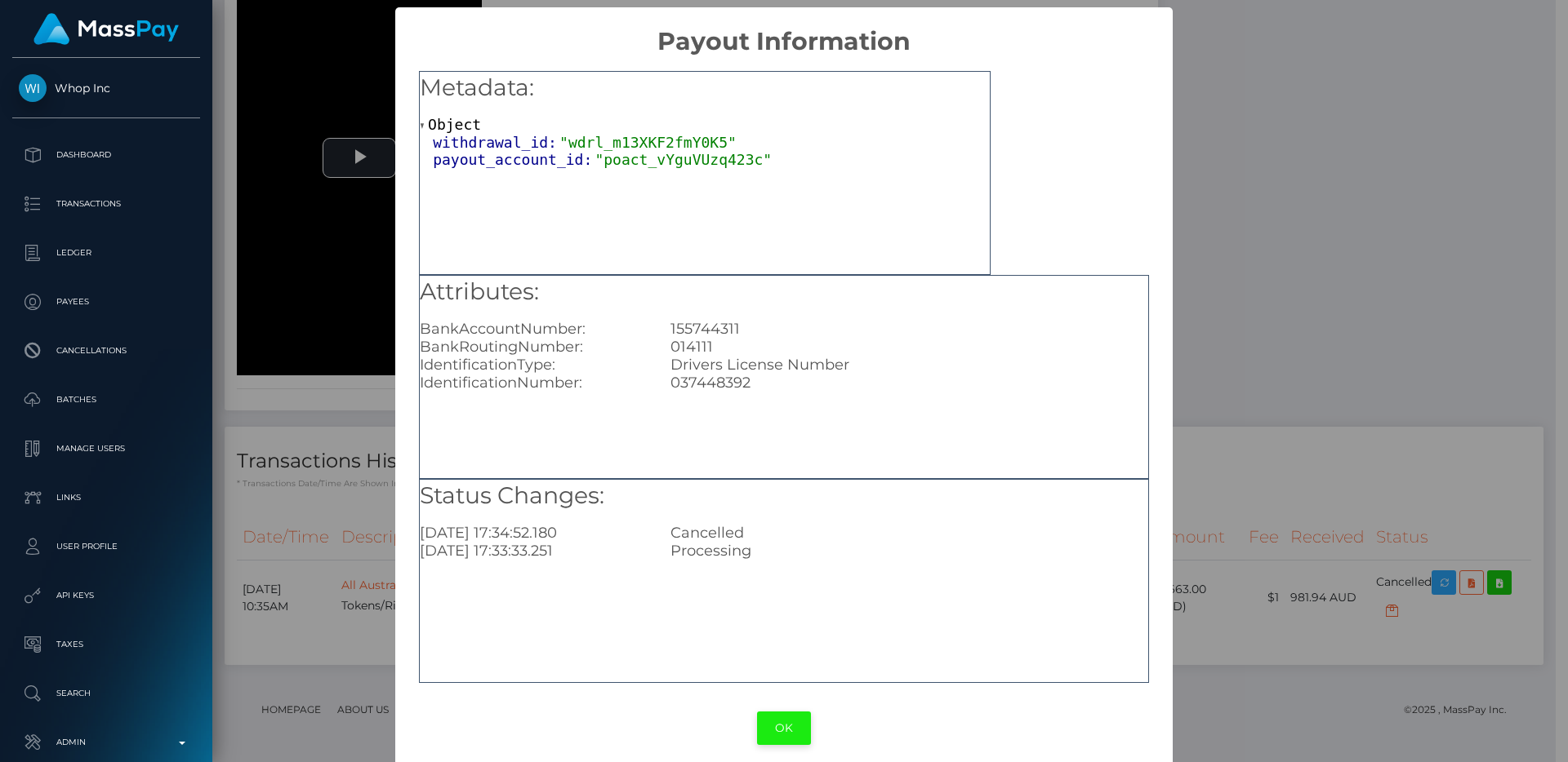
click at [792, 727] on button "OK" at bounding box center [784, 729] width 54 height 33
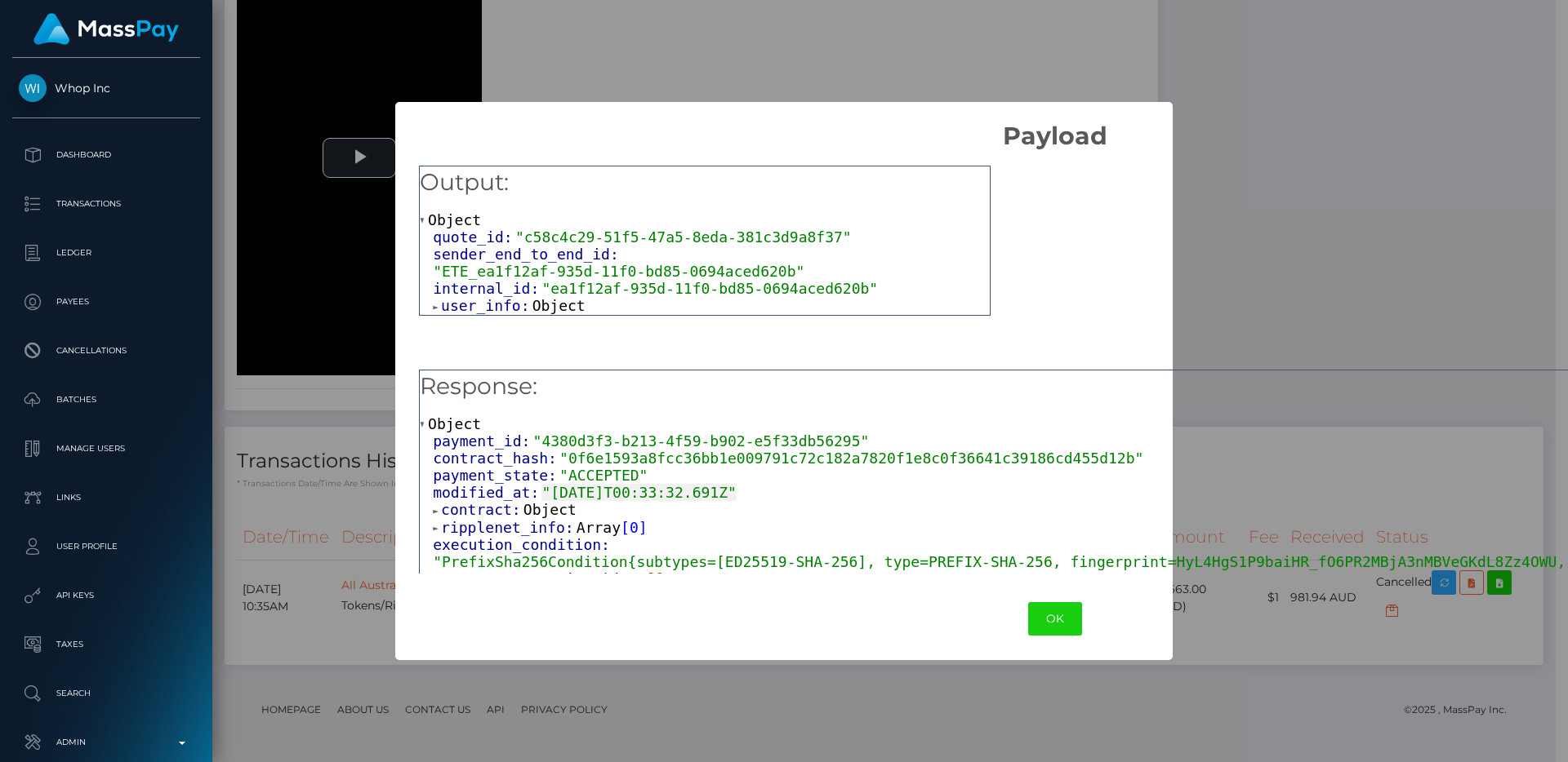
click at [490, 307] on span "user_info:" at bounding box center [486, 305] width 91 height 18
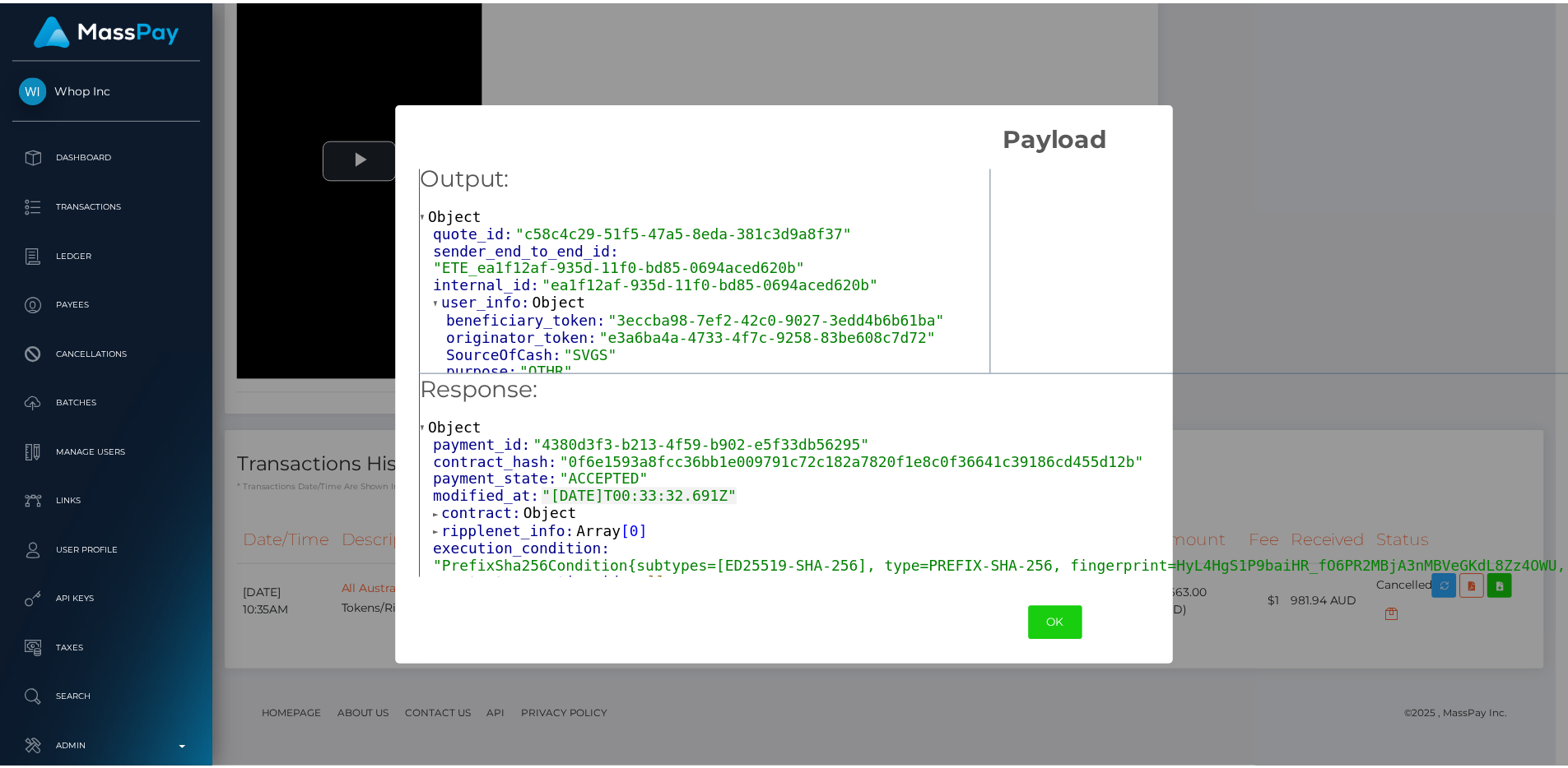
scroll to position [15, 0]
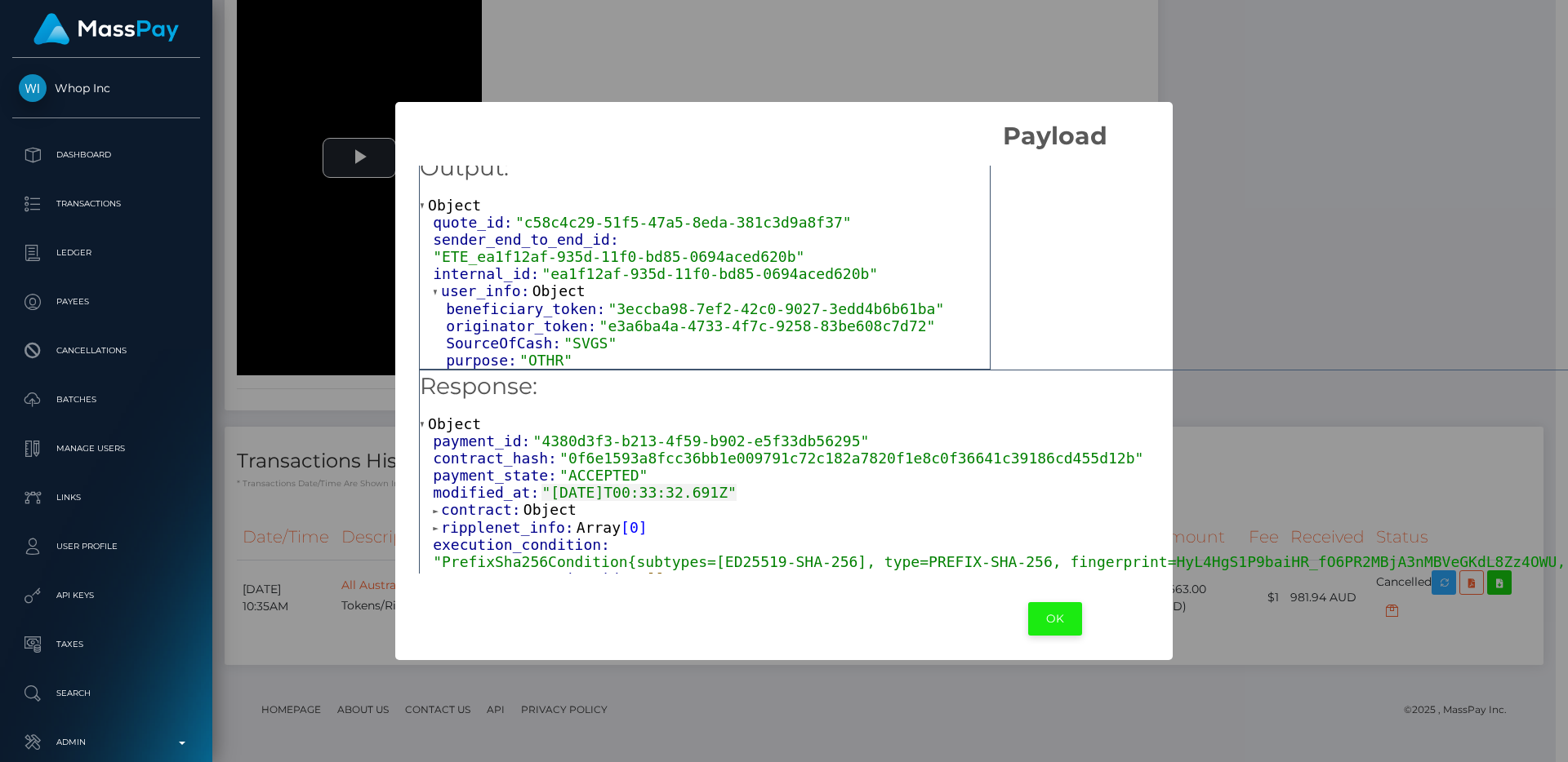
click at [1043, 606] on button "OK" at bounding box center [1055, 619] width 54 height 33
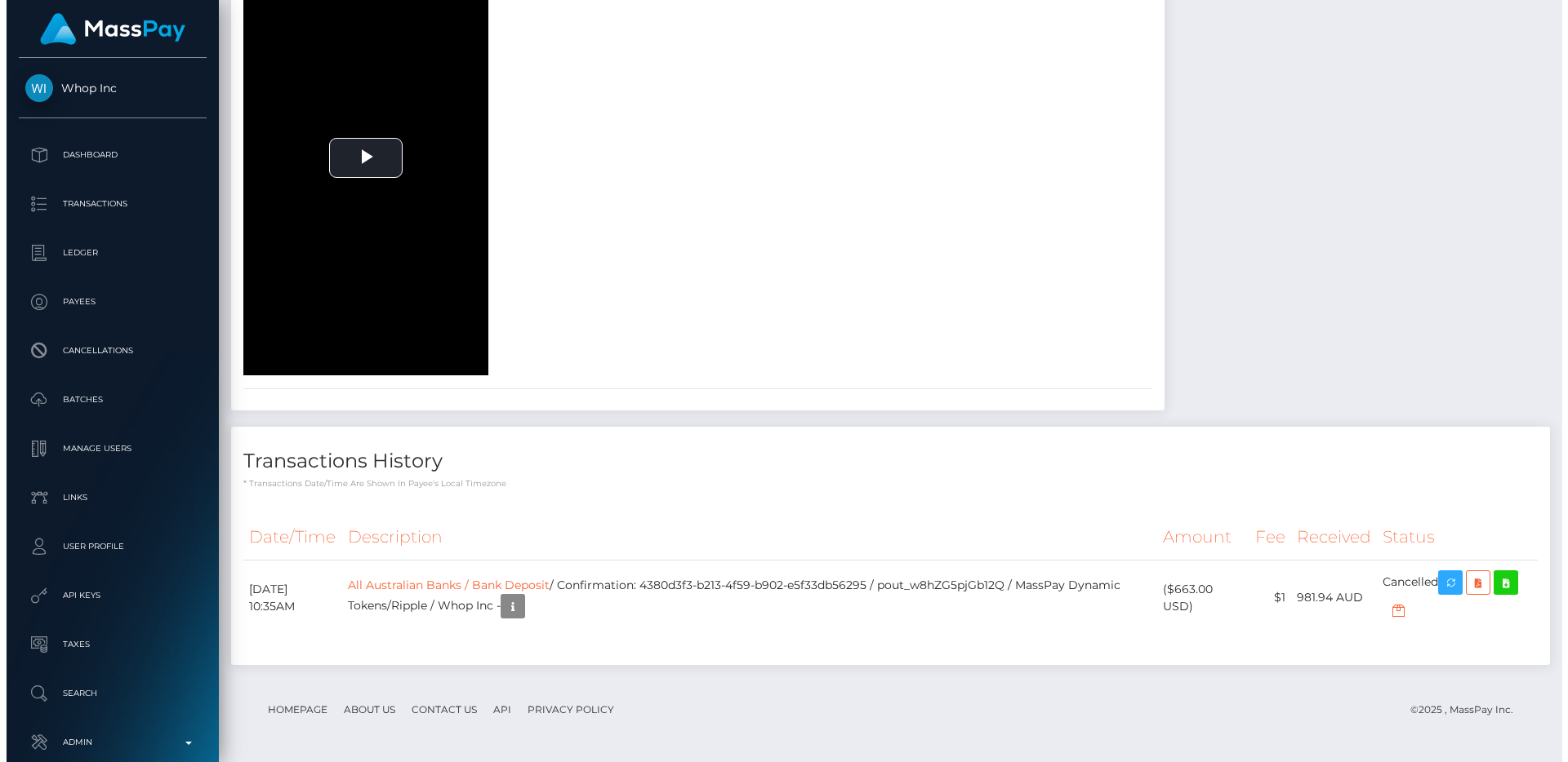
scroll to position [2661, 0]
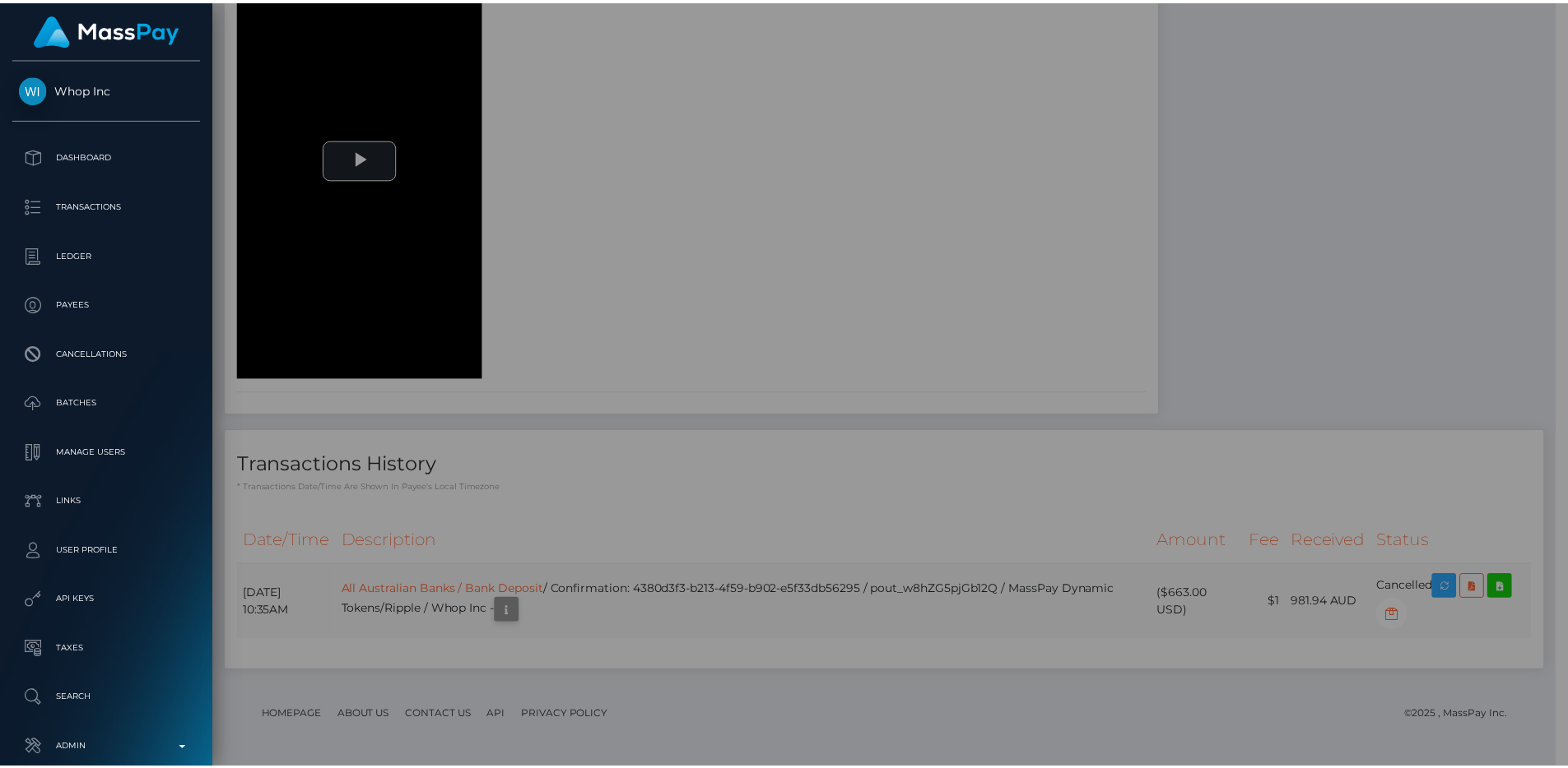
scroll to position [822568, 822551]
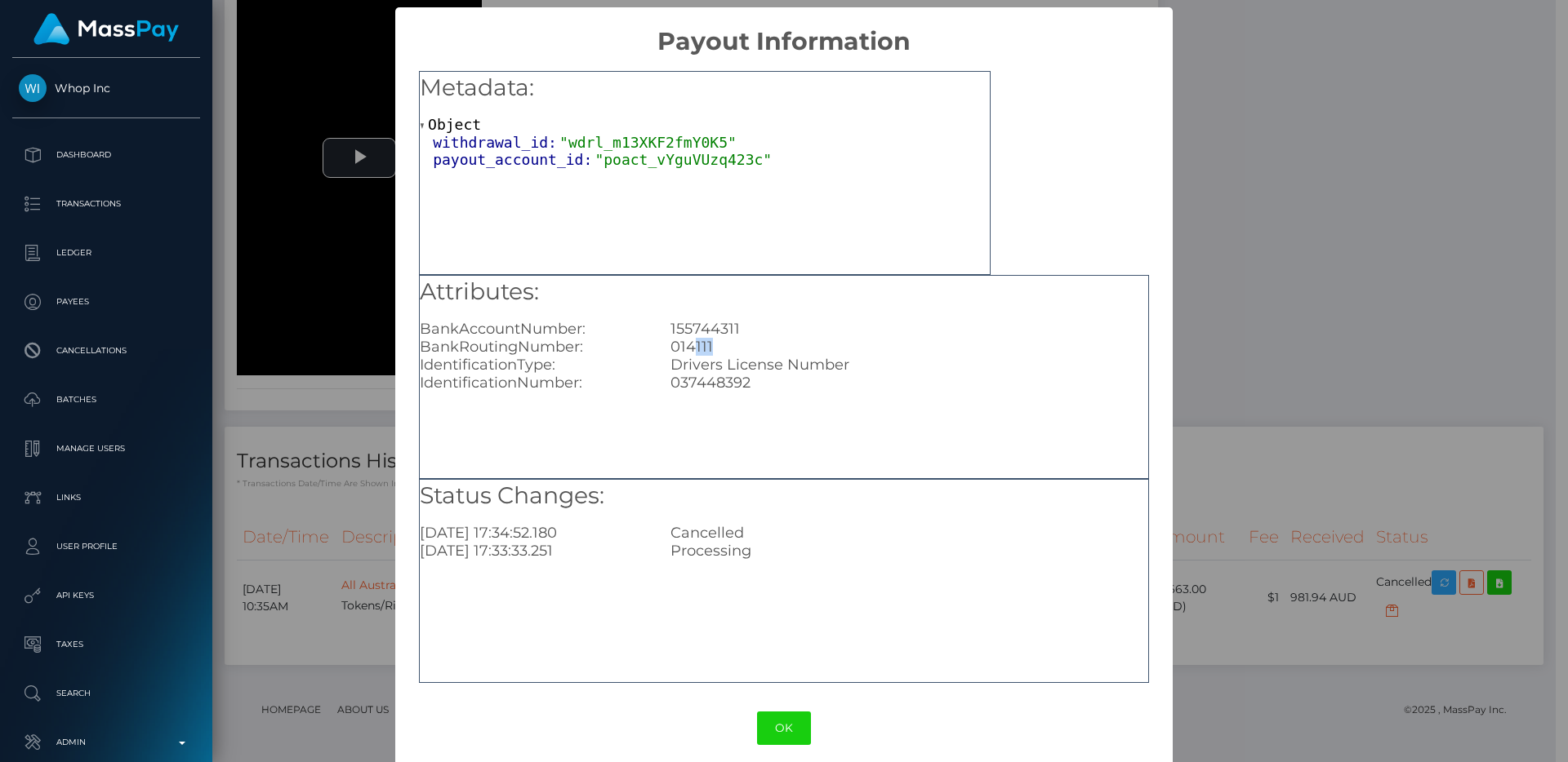
drag, startPoint x: 690, startPoint y: 346, endPoint x: 748, endPoint y: 344, distance: 58.0
click at [748, 344] on div "014111" at bounding box center [908, 346] width 501 height 18
click at [791, 720] on button "OK" at bounding box center [784, 729] width 54 height 33
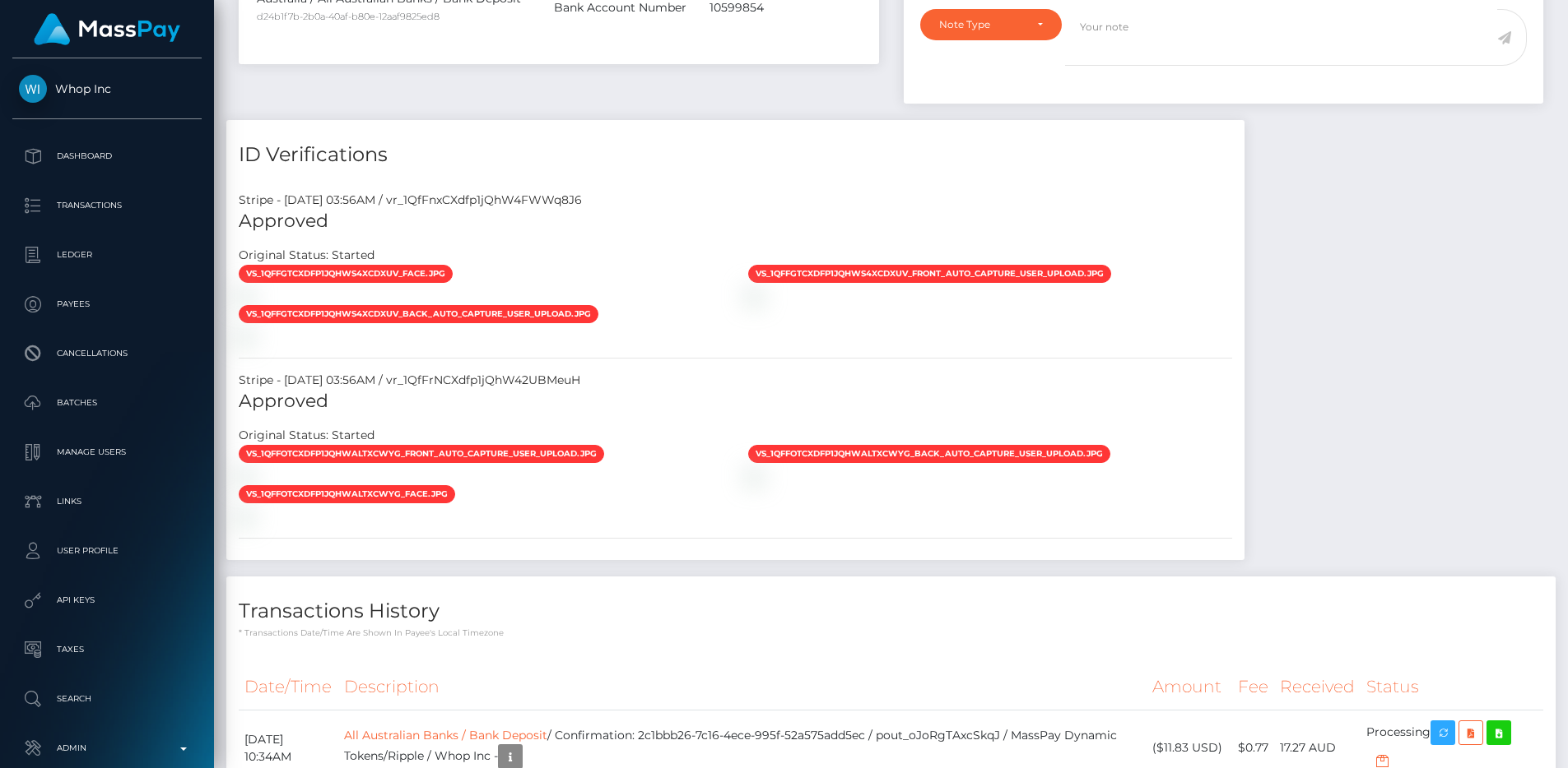
scroll to position [824, 0]
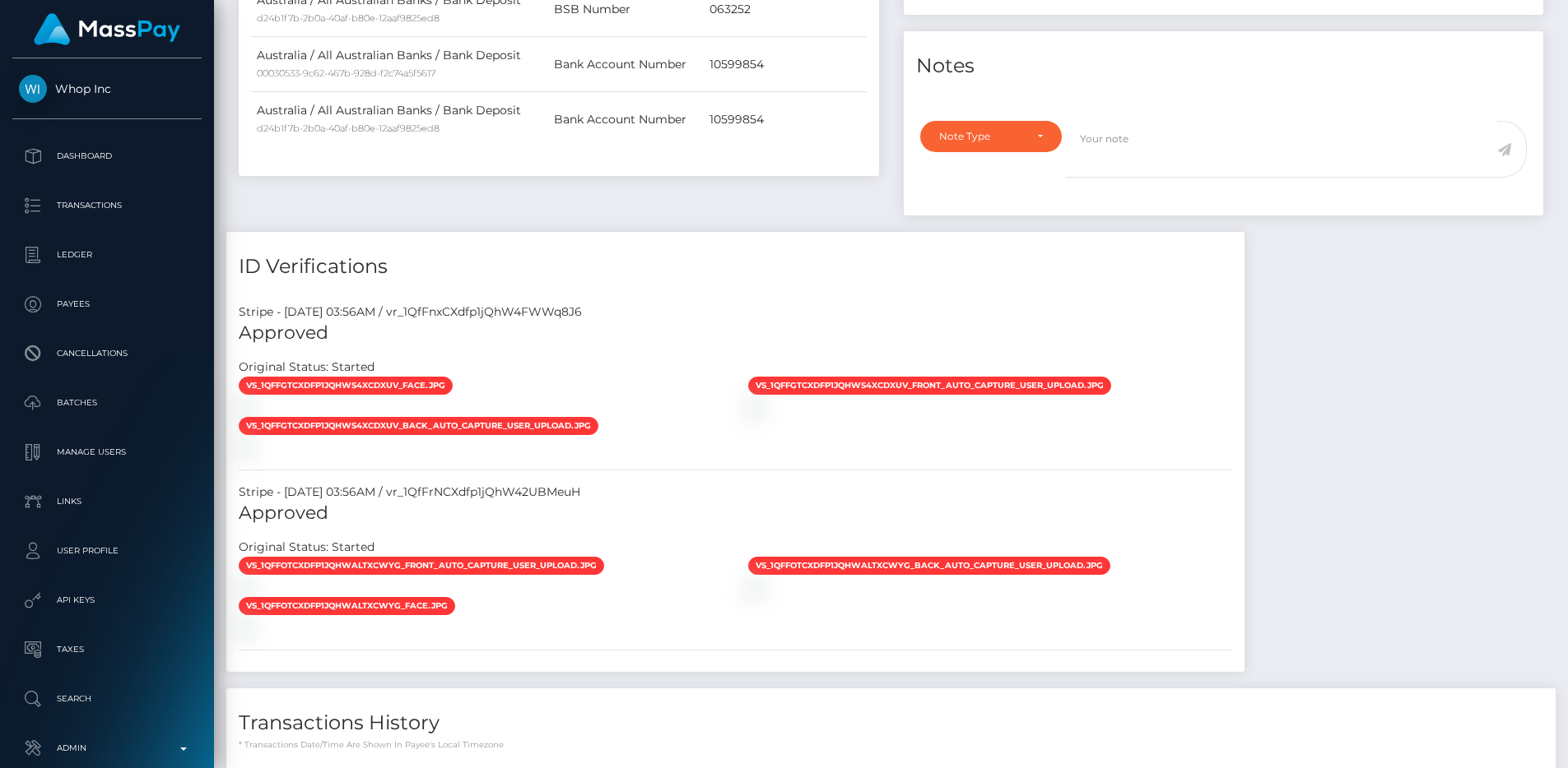
click at [561, 304] on div "Stripe - [DATE] 03:56AM / vr_1QfFnxCXdfp1jQhW4FWWq8J6" at bounding box center [735, 312] width 1018 height 18
copy div "vr_1QfFnxCXdfp1jQhW4FWWq8J6"
click at [485, 483] on div "Stripe - [DATE] 03:56AM / vr_1QfFrNCXdfp1jQhW42UBMeuH" at bounding box center [735, 492] width 1018 height 18
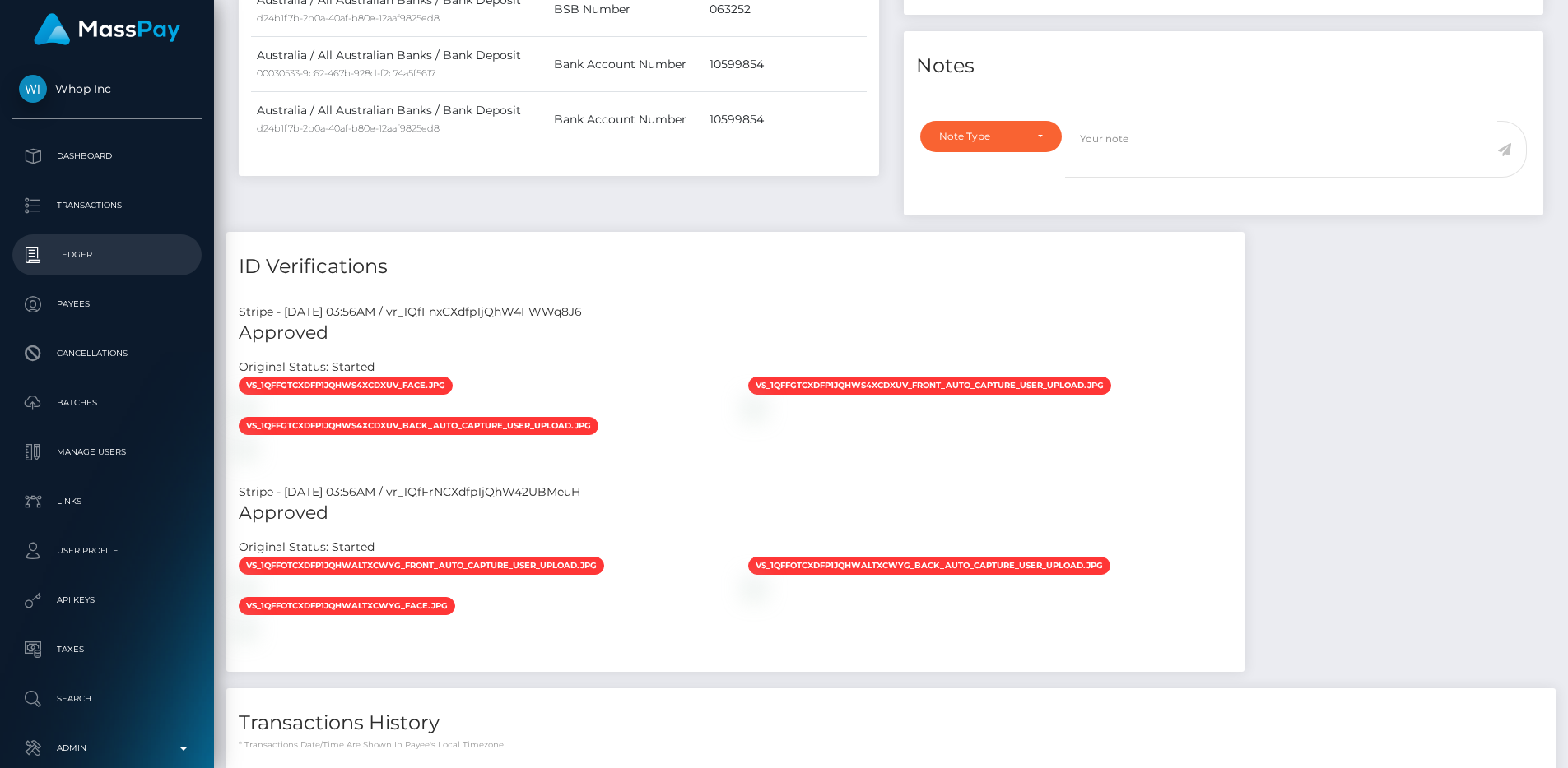
copy div "vr_1QfFrNCXdfp1jQhW42UBMeuH"
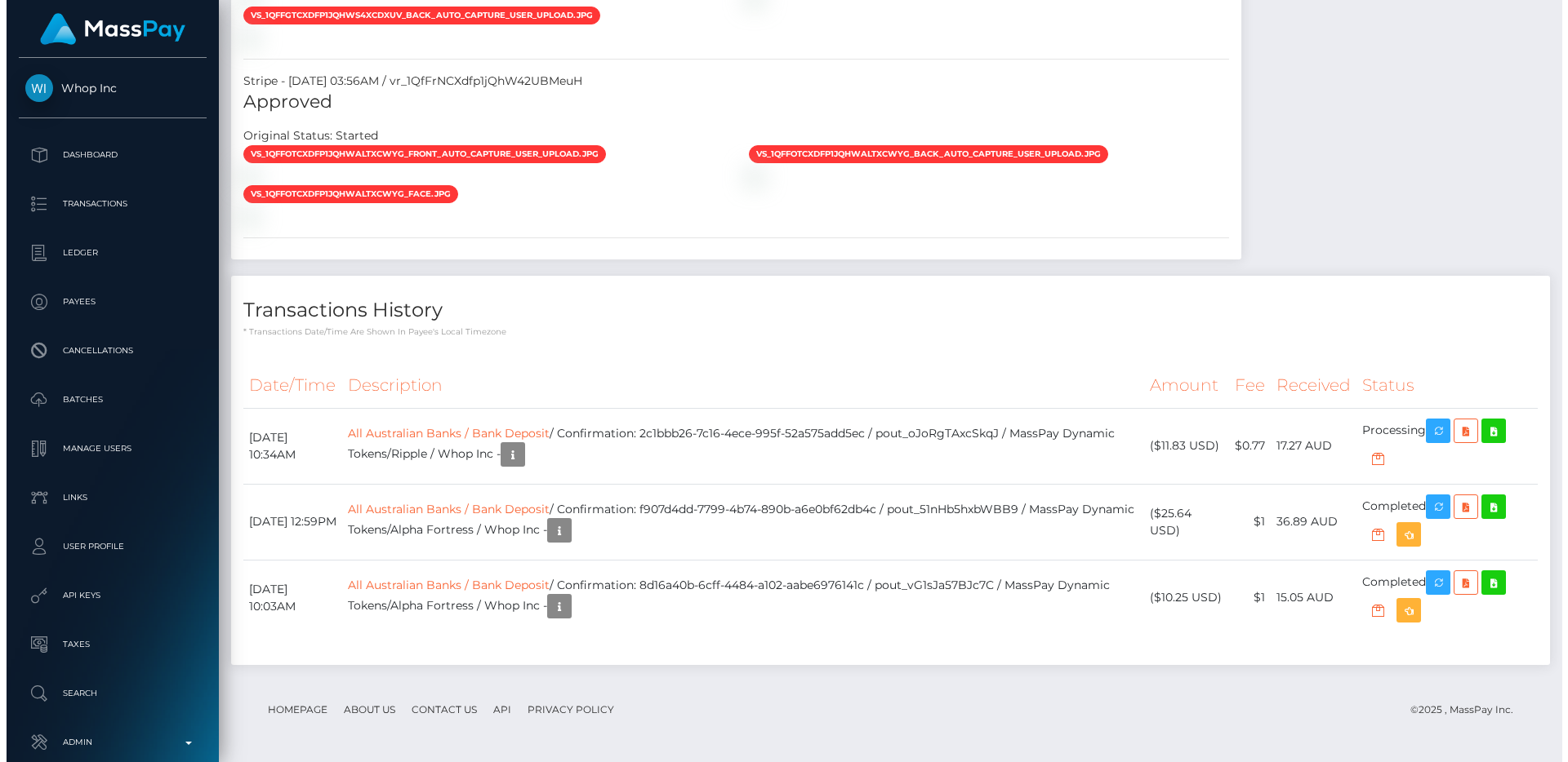
scroll to position [2047, 0]
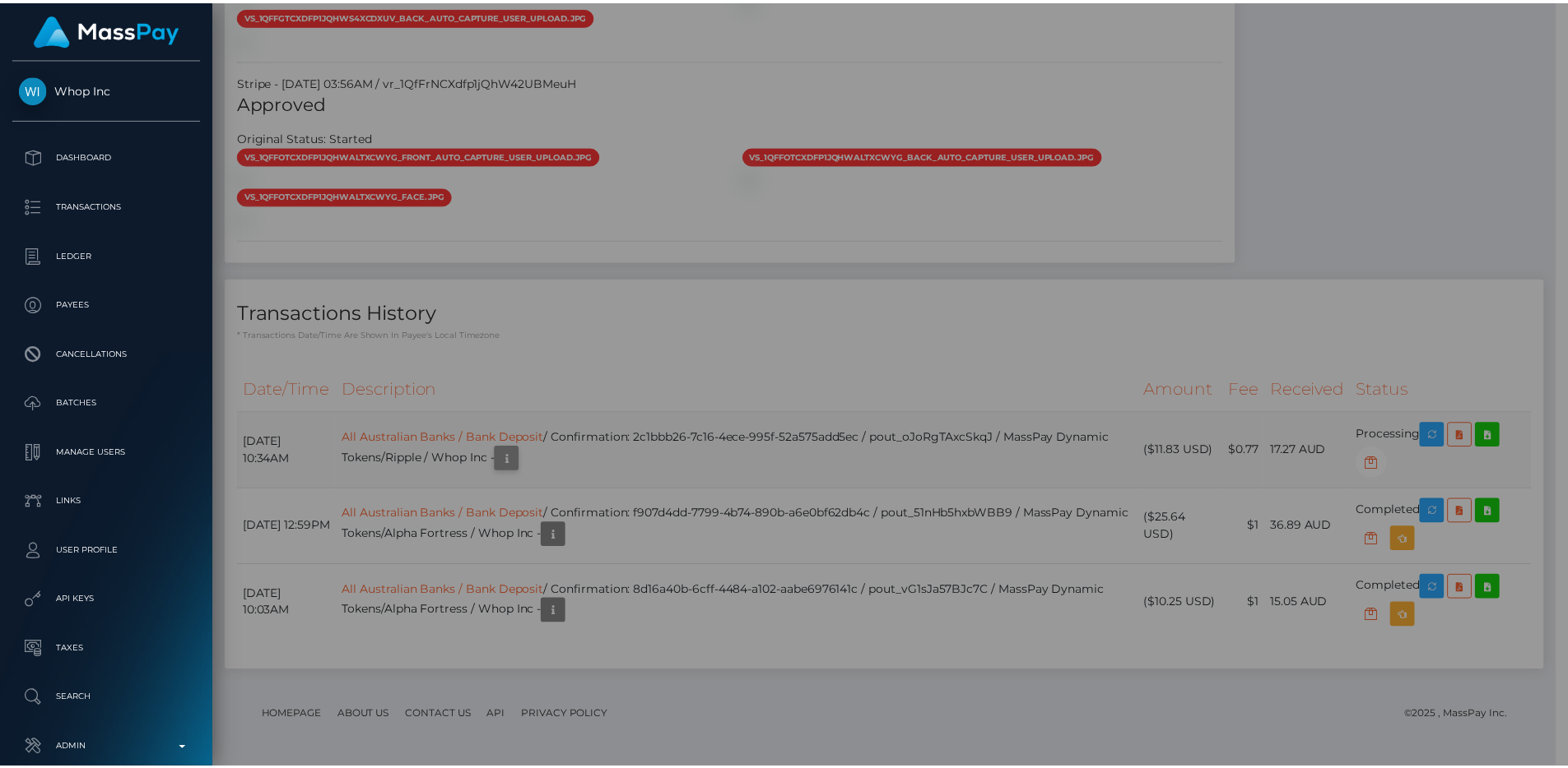
scroll to position [822568, 822551]
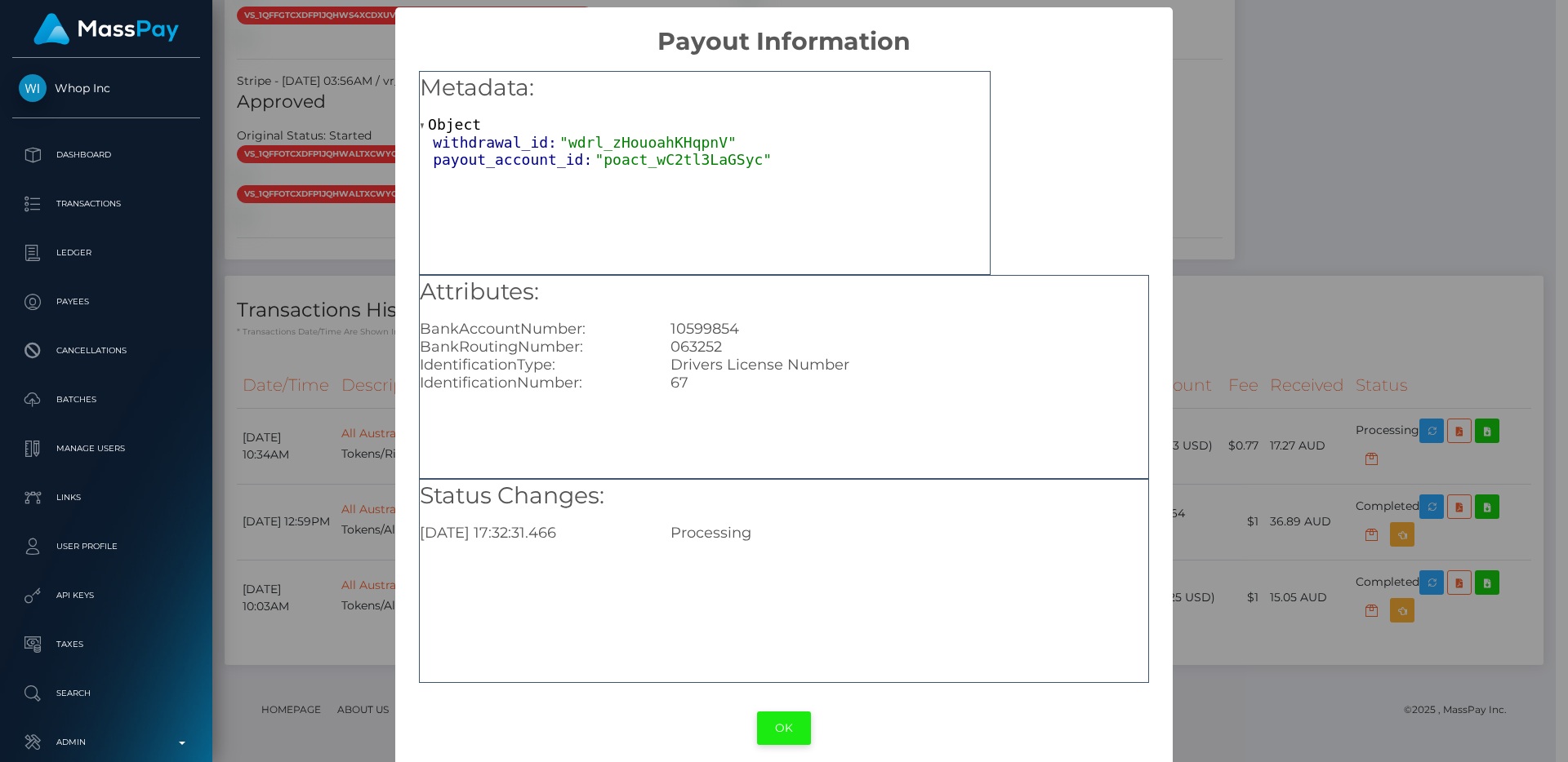
click at [782, 741] on button "OK" at bounding box center [784, 729] width 54 height 33
